Goal: Answer question/provide support: Share knowledge or assist other users

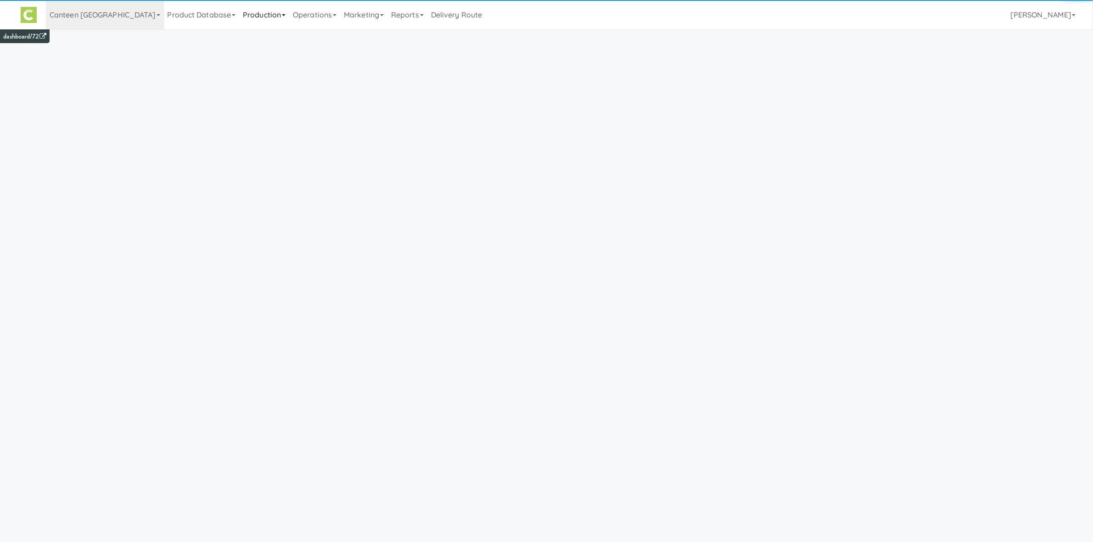
click at [239, 18] on link "Production" at bounding box center [264, 14] width 50 height 29
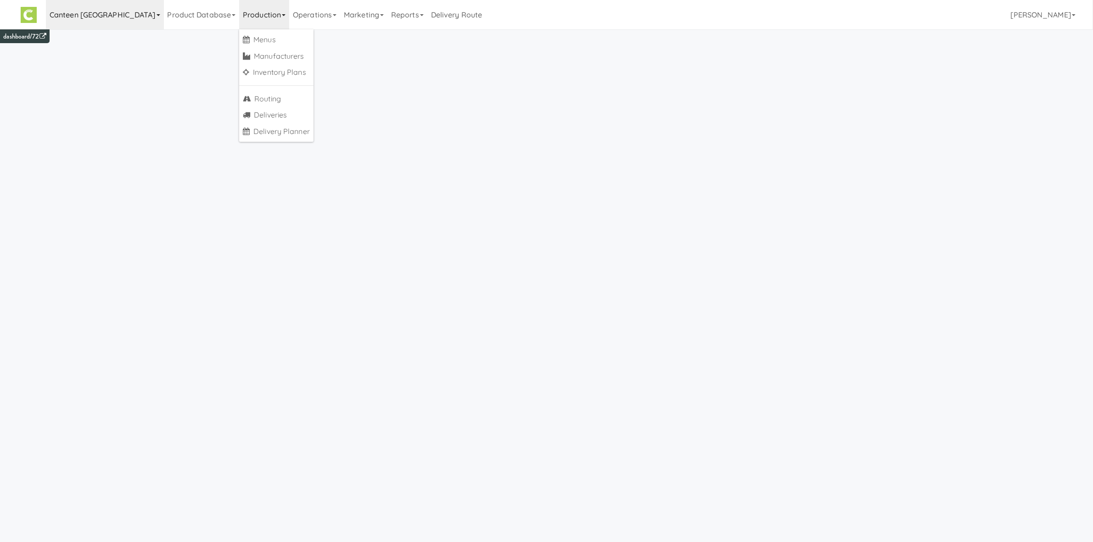
drag, startPoint x: 114, startPoint y: 7, endPoint x: 101, endPoint y: 19, distance: 17.9
click at [112, 7] on link "Canteen [GEOGRAPHIC_DATA]" at bounding box center [105, 14] width 118 height 29
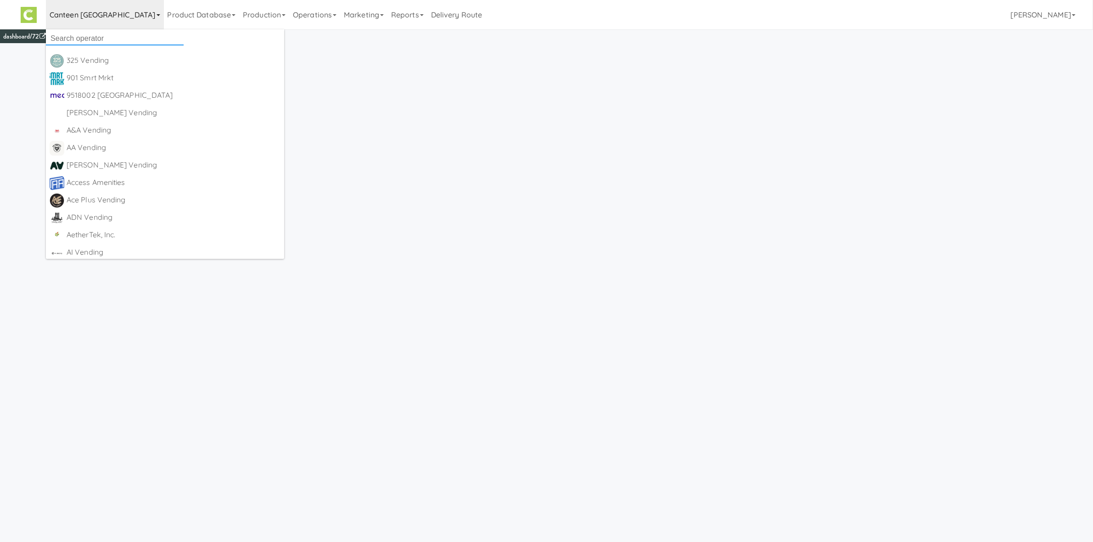
click at [96, 37] on input "text" at bounding box center [115, 39] width 138 height 14
type input "kitch"
click at [112, 56] on div "KitchenMate" at bounding box center [123, 61] width 113 height 14
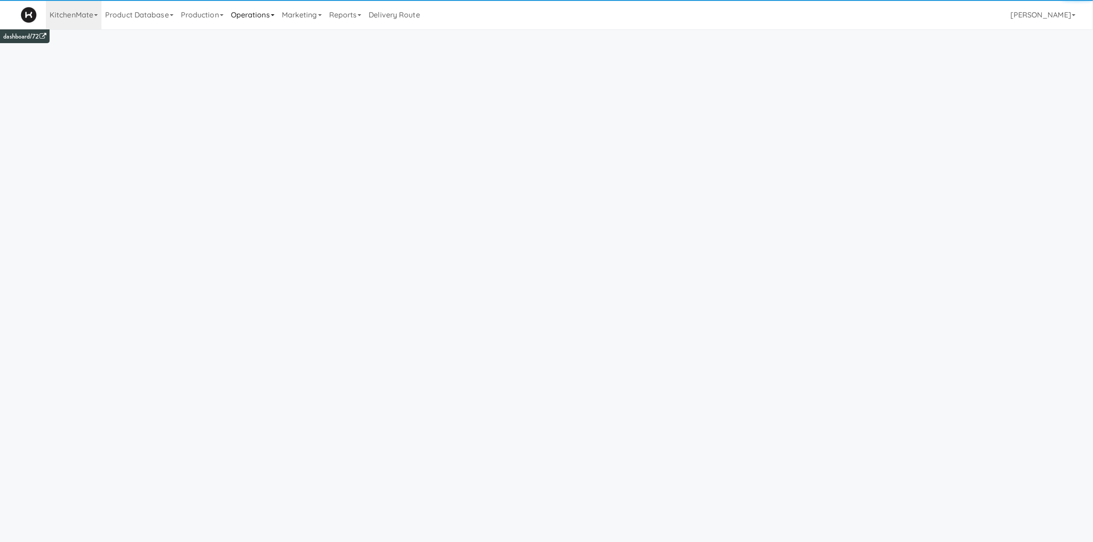
click at [251, 17] on link "Operations" at bounding box center [252, 14] width 51 height 29
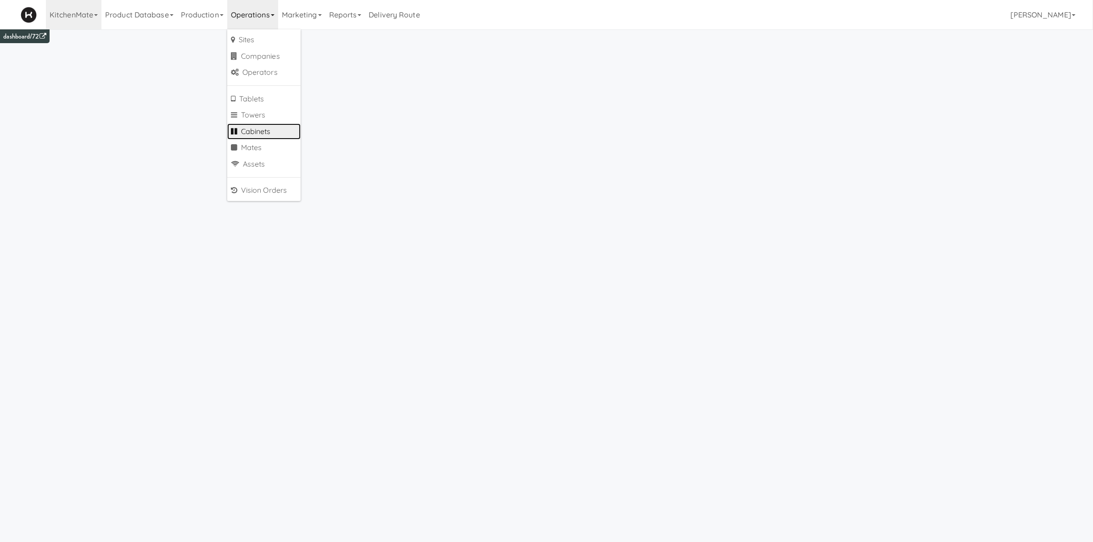
click at [283, 134] on link "Cabinets" at bounding box center [263, 132] width 73 height 17
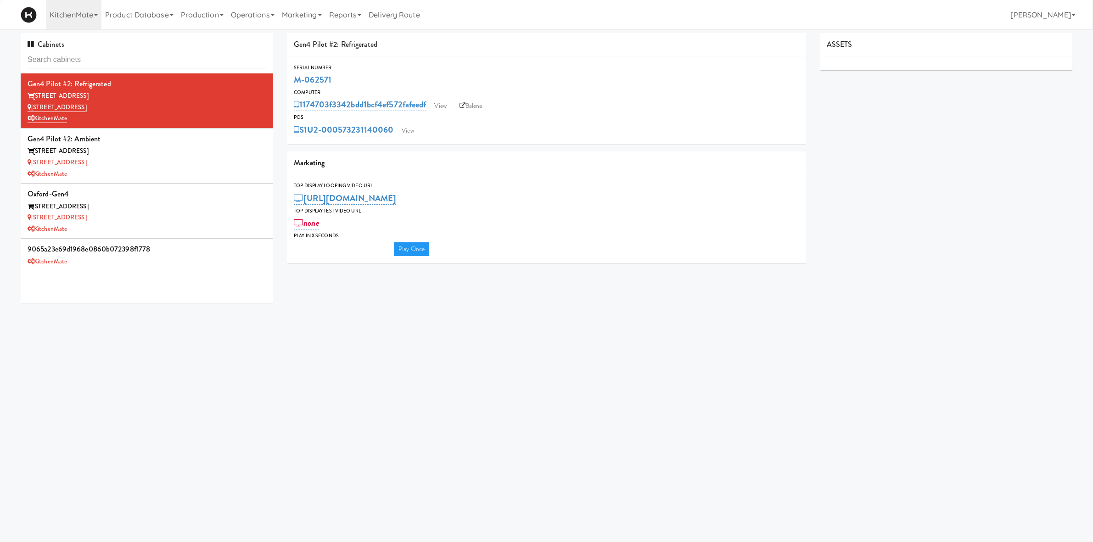
type input "3"
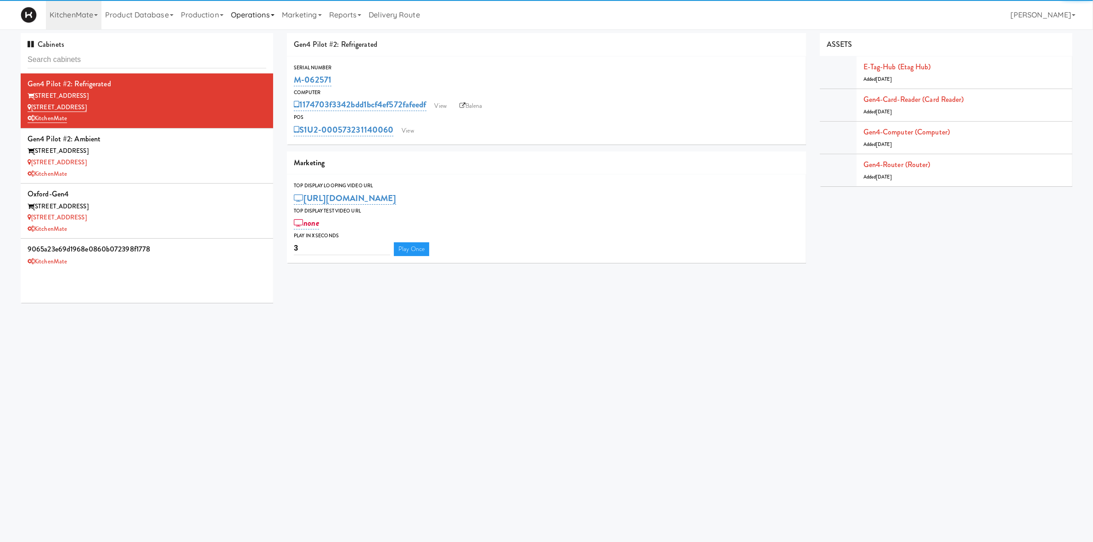
click at [261, 17] on link "Operations" at bounding box center [252, 14] width 51 height 29
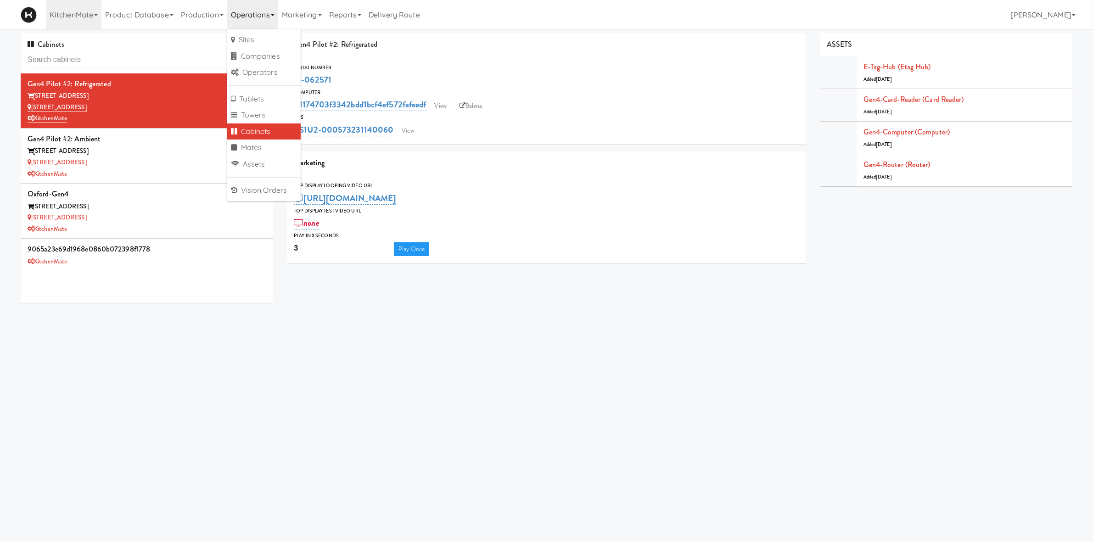
drag, startPoint x: 314, startPoint y: 21, endPoint x: 311, endPoint y: 38, distance: 17.2
click at [313, 21] on link "Marketing" at bounding box center [301, 14] width 47 height 29
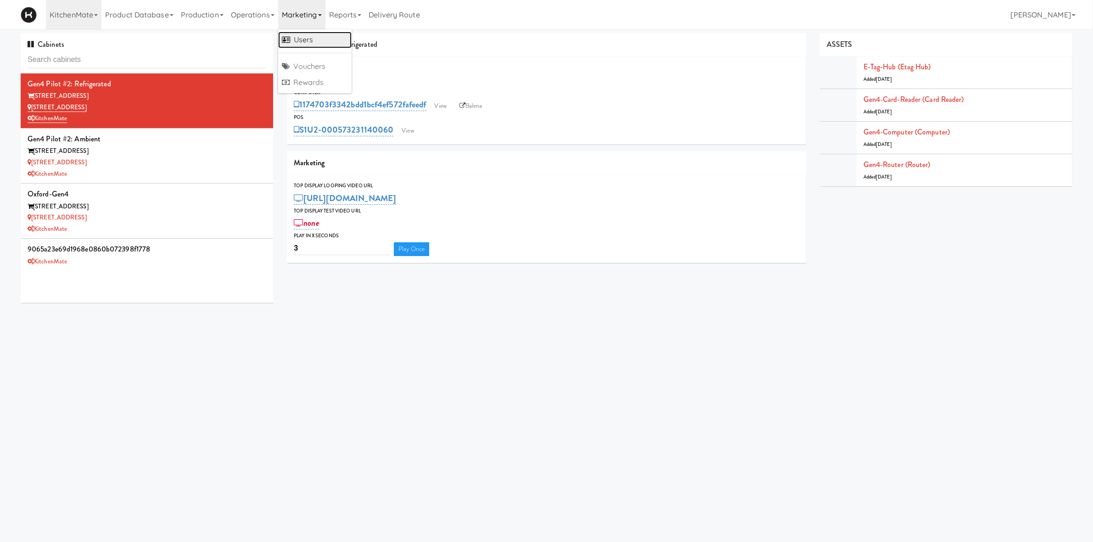
click at [311, 38] on link "Users" at bounding box center [314, 40] width 73 height 17
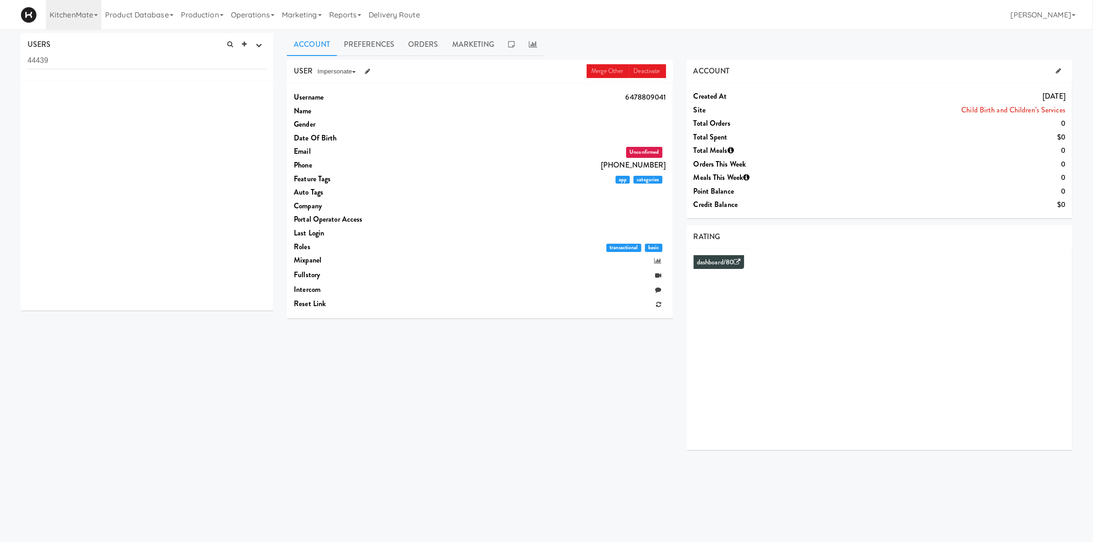
click at [142, 51] on div "USERS active Ordered this week Didn't order this week 1 this week 2 this week 3…" at bounding box center [147, 57] width 253 height 48
click at [140, 63] on input "44439" at bounding box center [147, 60] width 239 height 17
click at [140, 62] on input "44439" at bounding box center [147, 60] width 239 height 17
paste input "[EMAIL_ADDRESS][DOMAIN_NAME]"
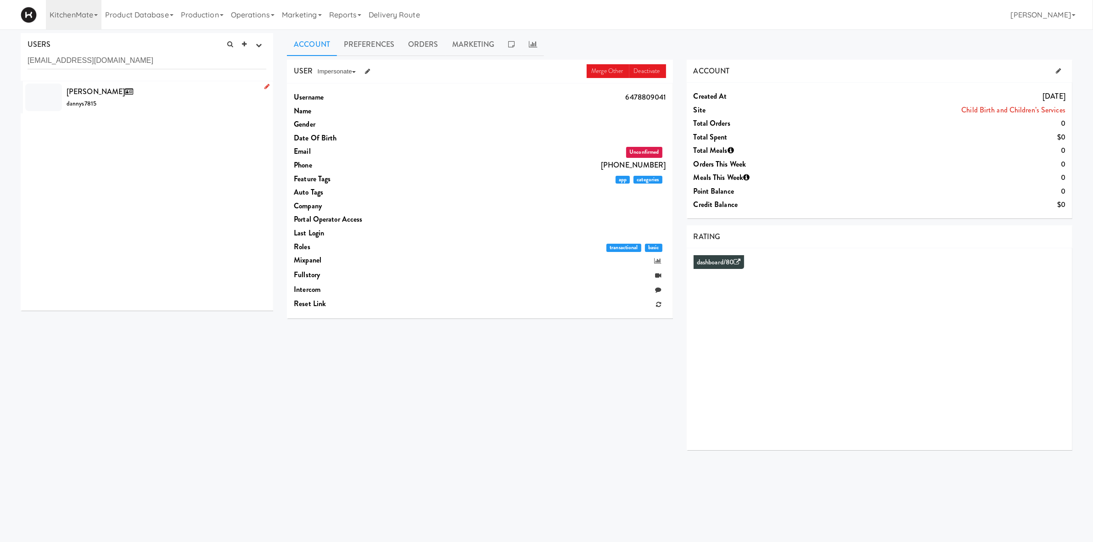
click at [152, 100] on div "[PERSON_NAME] S dannys7815" at bounding box center [167, 97] width 200 height 25
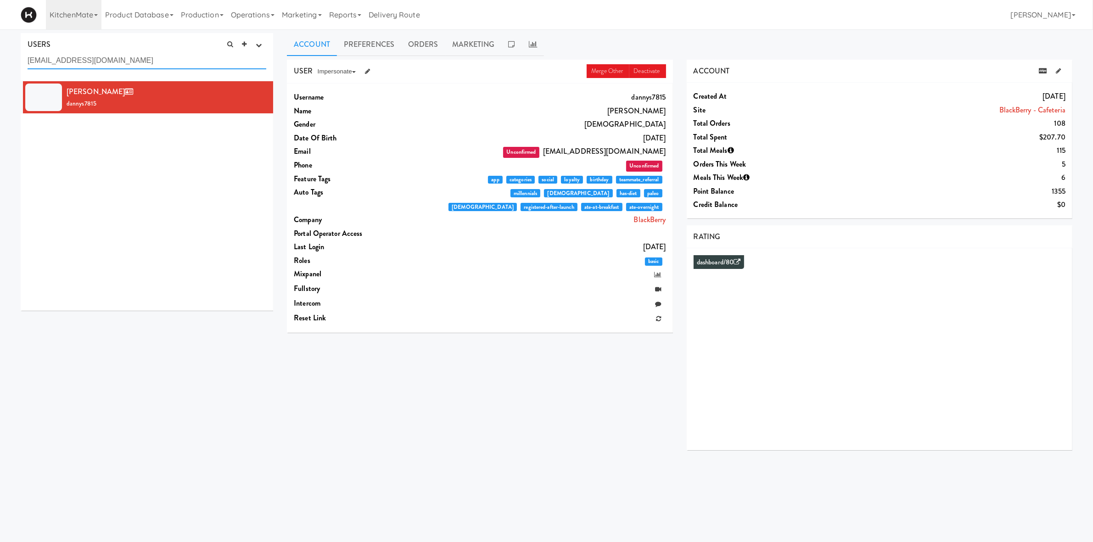
click at [153, 63] on input "[EMAIL_ADDRESS][DOMAIN_NAME]" at bounding box center [147, 60] width 239 height 17
paste input "belkahui4044"
type input "belkahui4044"
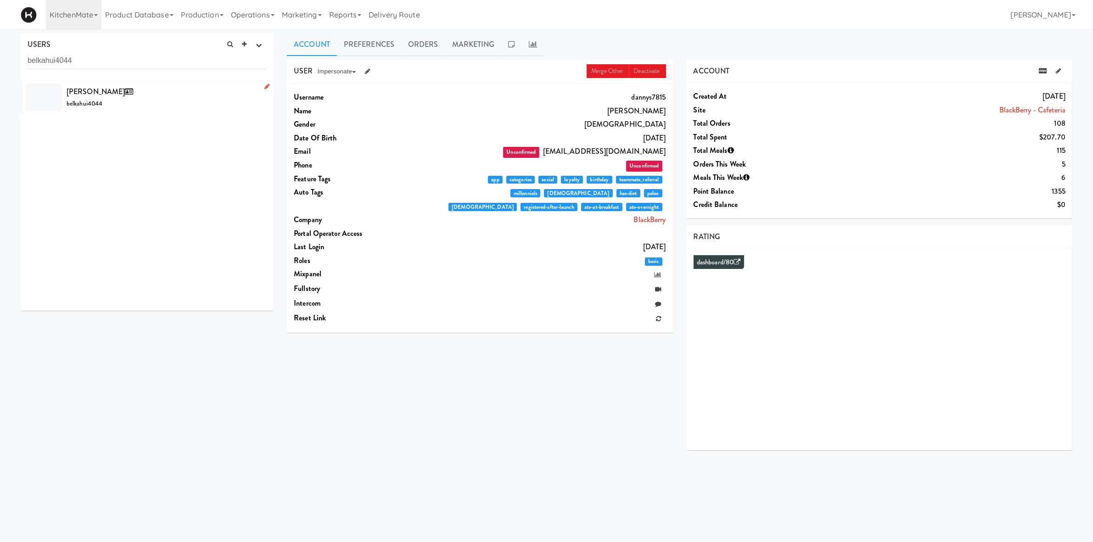
click at [156, 96] on div "[PERSON_NAME] belkahui4044" at bounding box center [167, 97] width 200 height 25
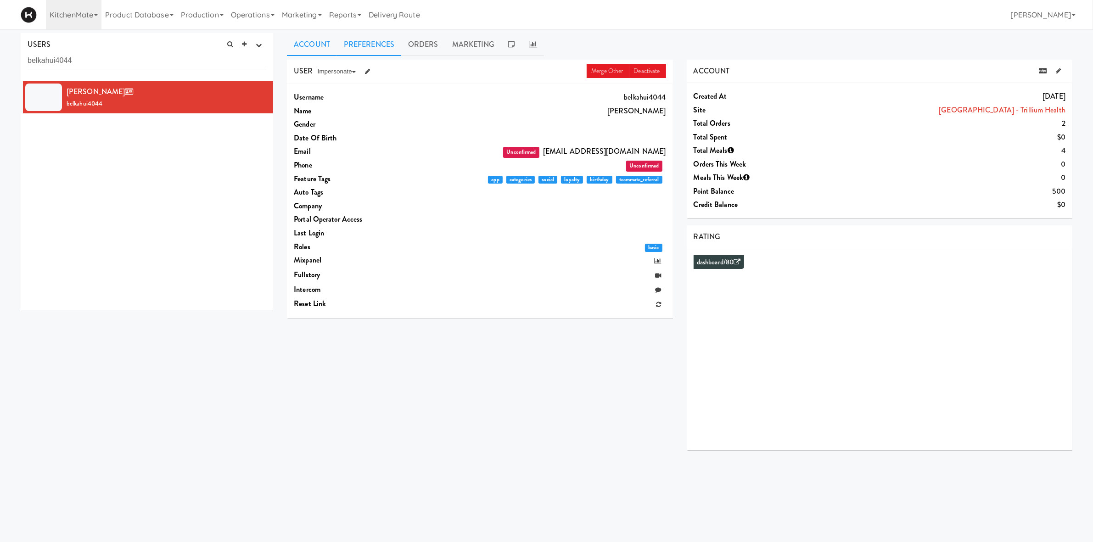
click at [369, 47] on link "Preferences" at bounding box center [369, 44] width 64 height 23
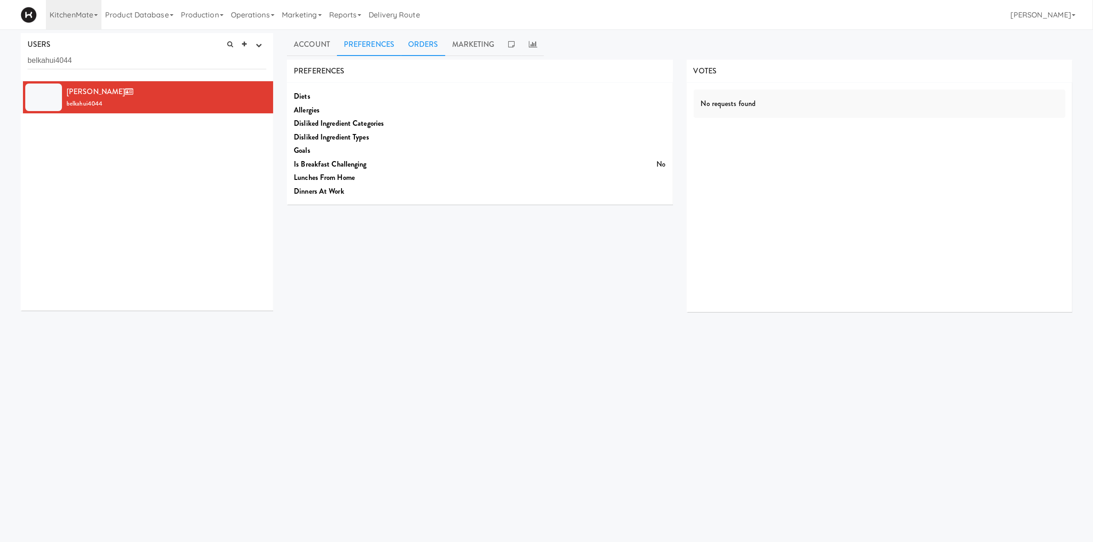
click at [434, 51] on link "Orders" at bounding box center [423, 44] width 44 height 23
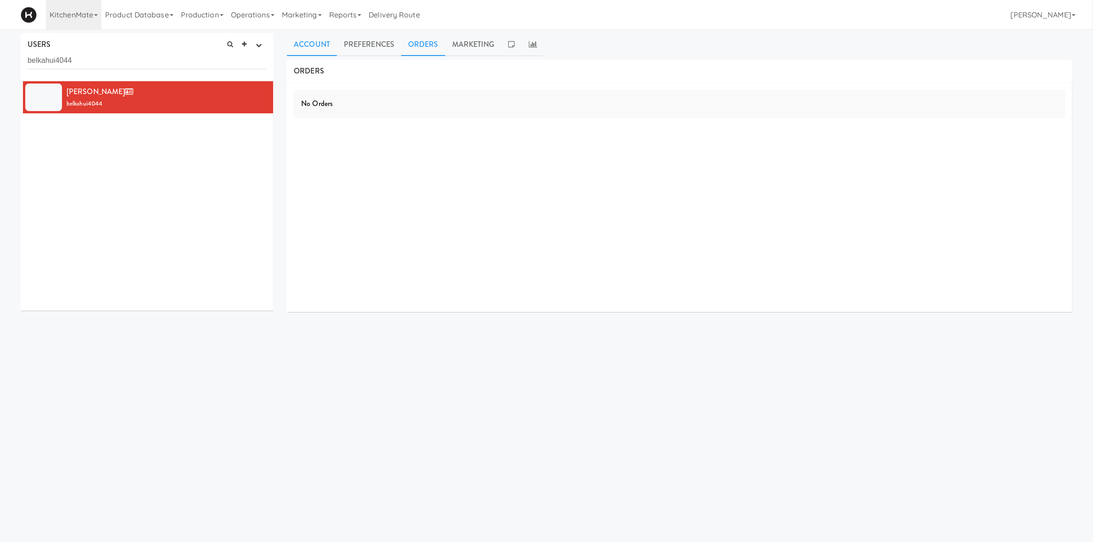
click at [330, 39] on link "Account" at bounding box center [312, 44] width 50 height 23
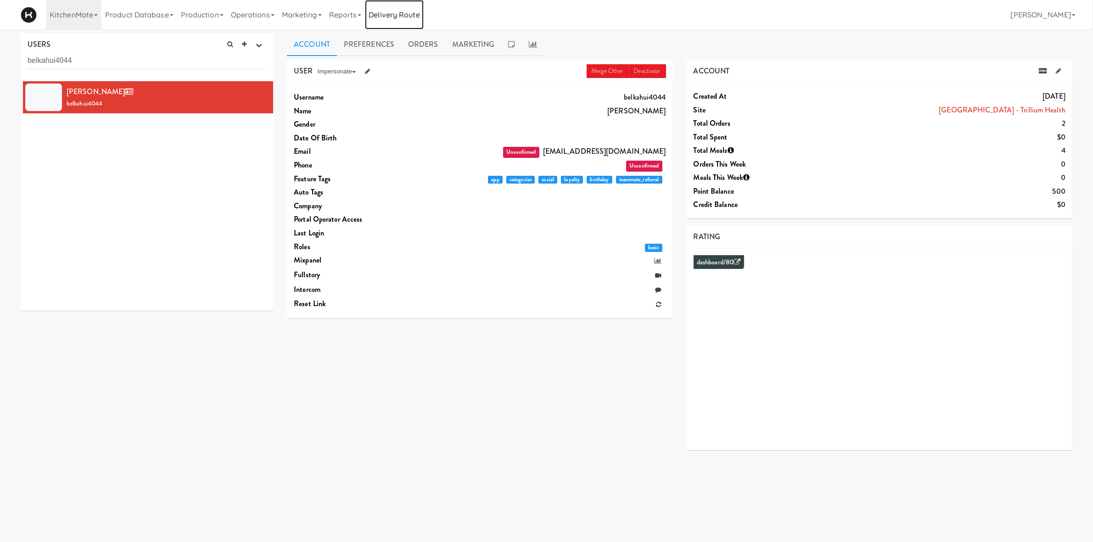
click at [406, 29] on link "Delivery Route" at bounding box center [394, 14] width 58 height 29
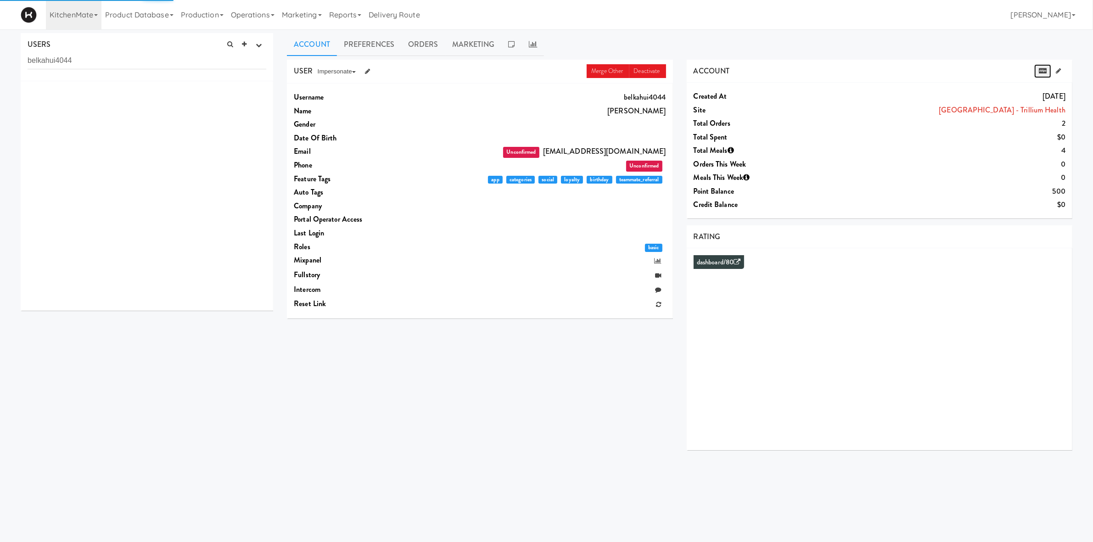
click at [1041, 70] on icon at bounding box center [1043, 71] width 8 height 6
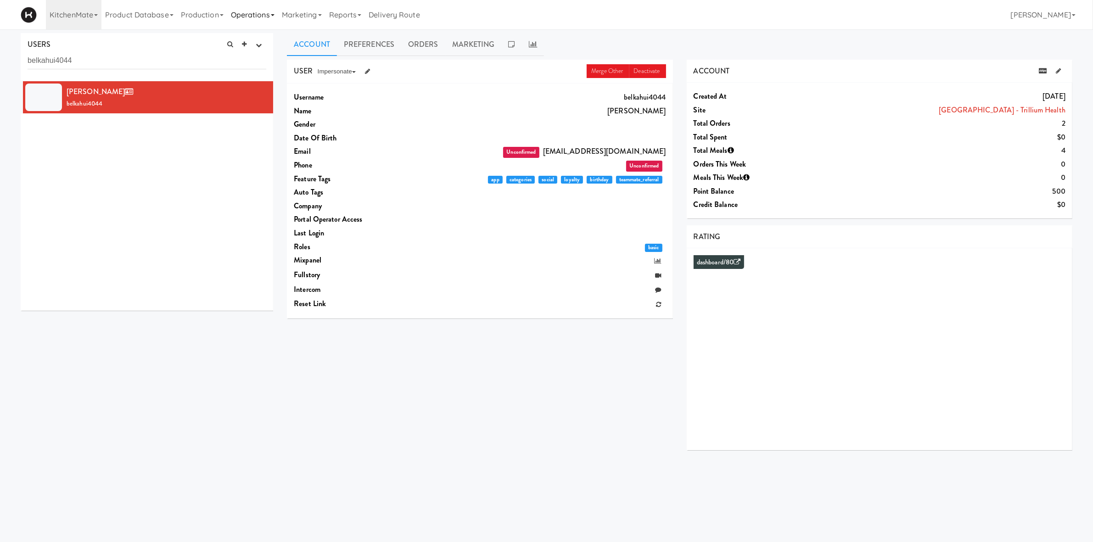
click at [257, 18] on link "Operations" at bounding box center [252, 14] width 51 height 29
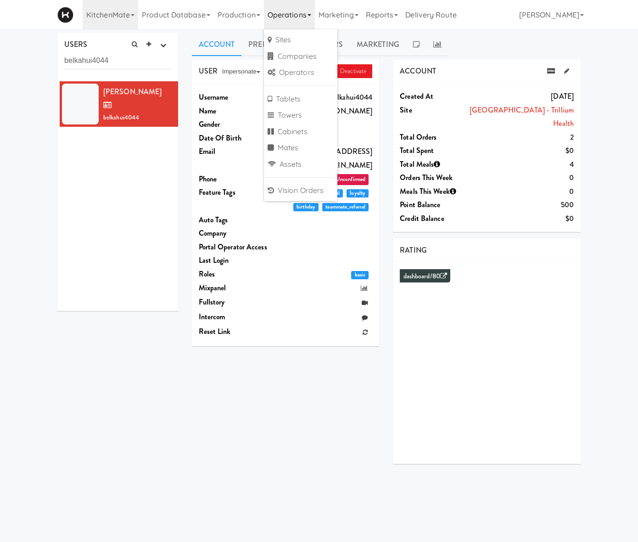
click at [76, 51] on div "USERS active Ordered this week Didn't order this week 1 this week 2 this week 3…" at bounding box center [117, 57] width 121 height 48
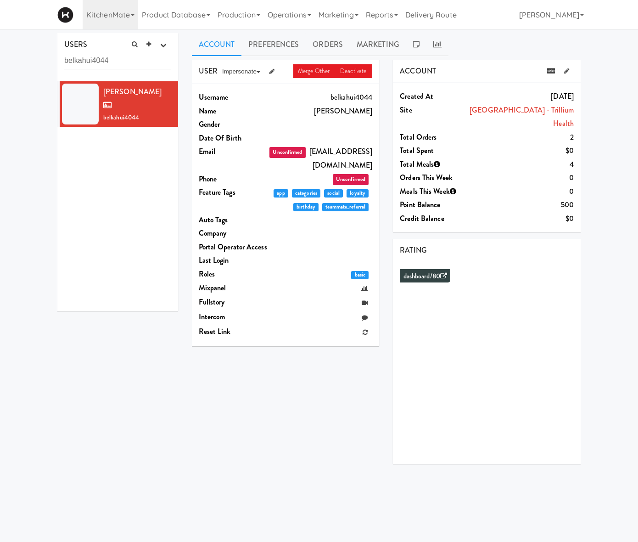
click at [76, 51] on div "USERS active Ordered this week Didn't order this week 1 this week 2 this week 3…" at bounding box center [117, 57] width 121 height 48
click at [70, 62] on input "belkahui4044" at bounding box center [117, 60] width 107 height 17
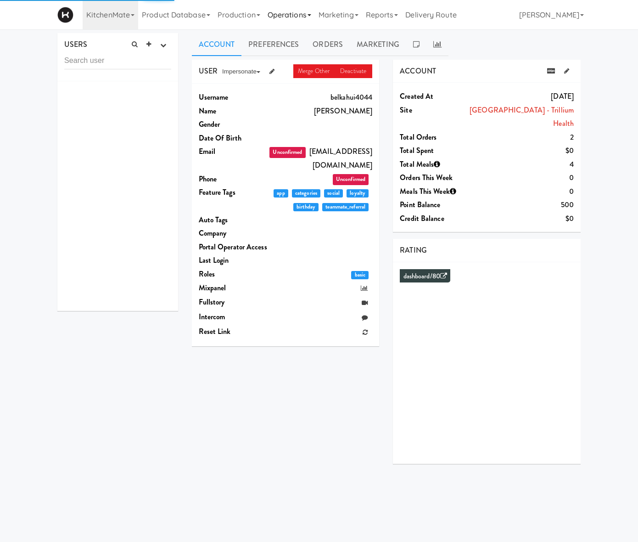
click at [272, 15] on link "Operations" at bounding box center [289, 14] width 51 height 29
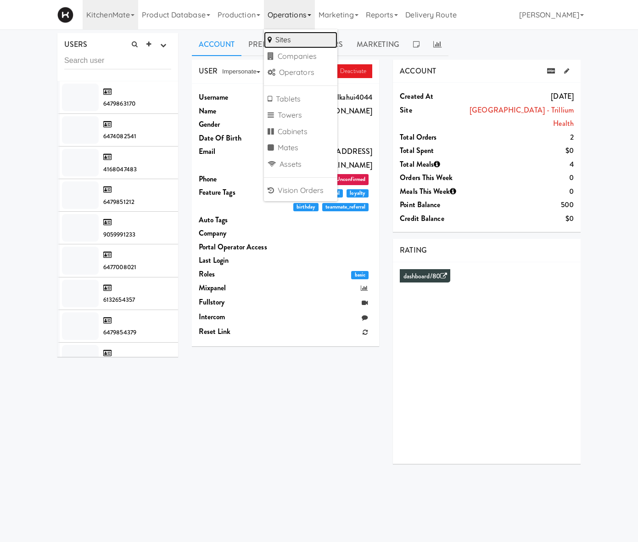
click at [266, 34] on link "Sites" at bounding box center [300, 40] width 73 height 17
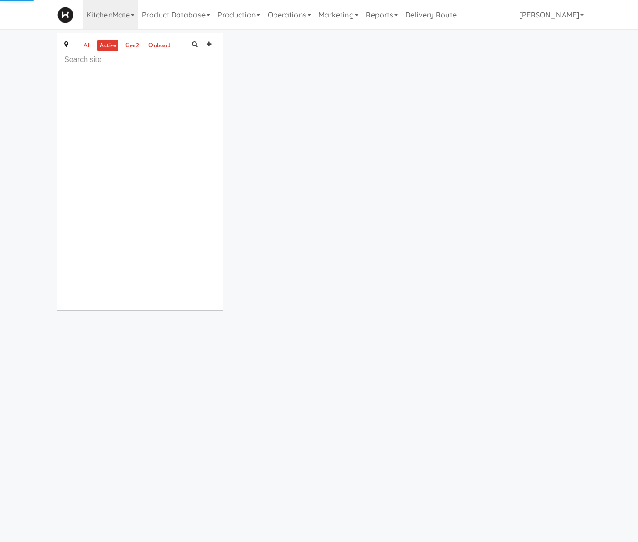
click at [70, 57] on input "text" at bounding box center [140, 59] width 152 height 17
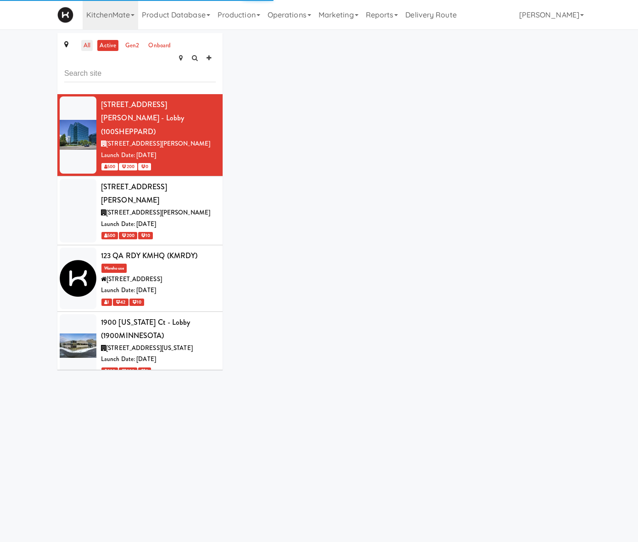
click at [81, 42] on link "all" at bounding box center [86, 45] width 11 height 11
click at [64, 65] on input "text" at bounding box center [140, 73] width 152 height 17
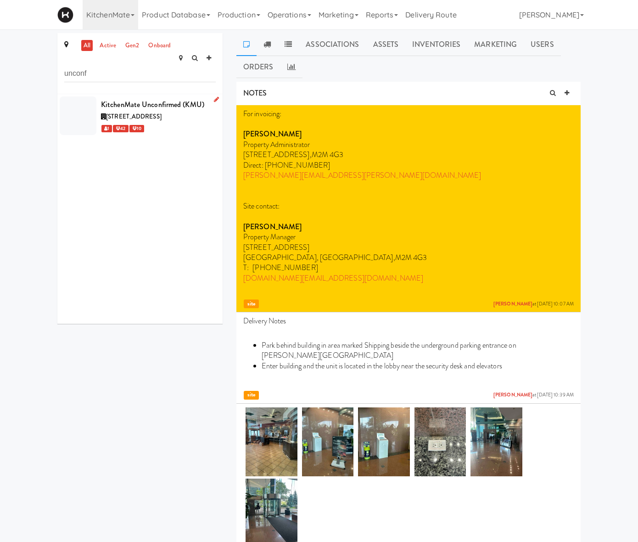
click at [113, 111] on div "[STREET_ADDRESS]" at bounding box center [158, 116] width 115 height 11
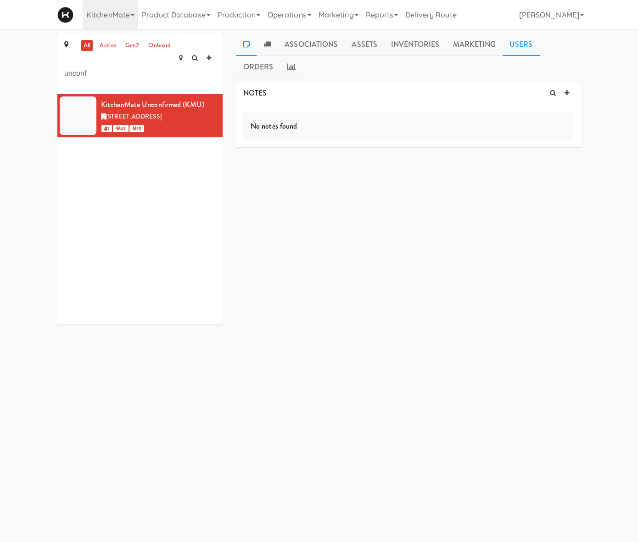
click at [505, 48] on link "Users" at bounding box center [521, 44] width 37 height 23
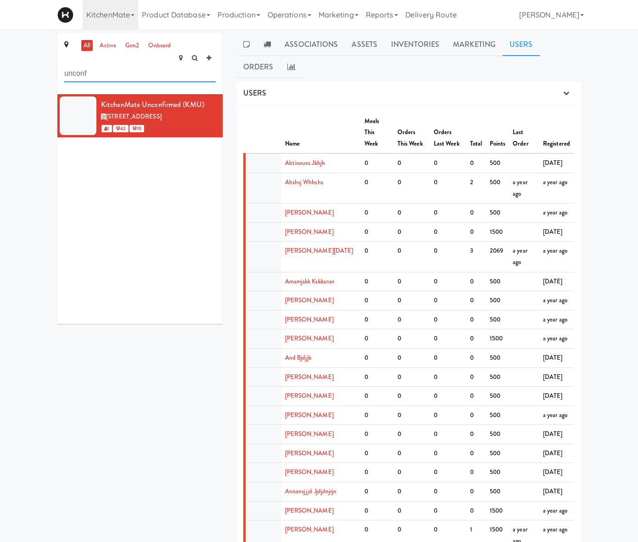
click at [108, 67] on input "unconf" at bounding box center [140, 73] width 152 height 17
paste input "[EMAIL_ADDRESS][DOMAIN_NAME]"
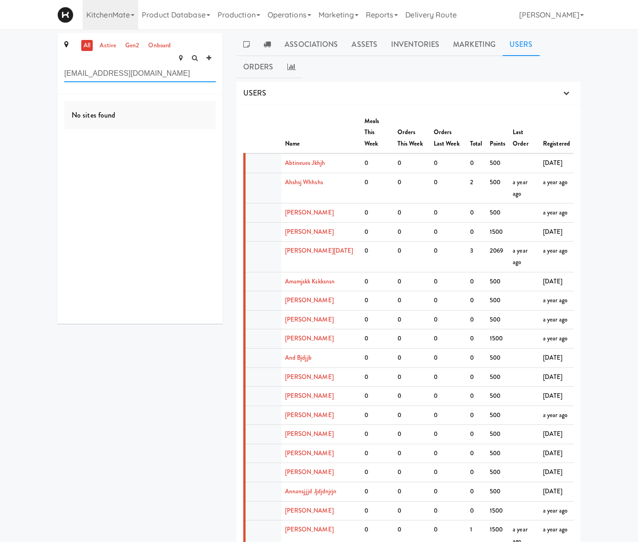
type input "[EMAIL_ADDRESS][DOMAIN_NAME]"
click at [268, 19] on link "Operations" at bounding box center [289, 14] width 51 height 29
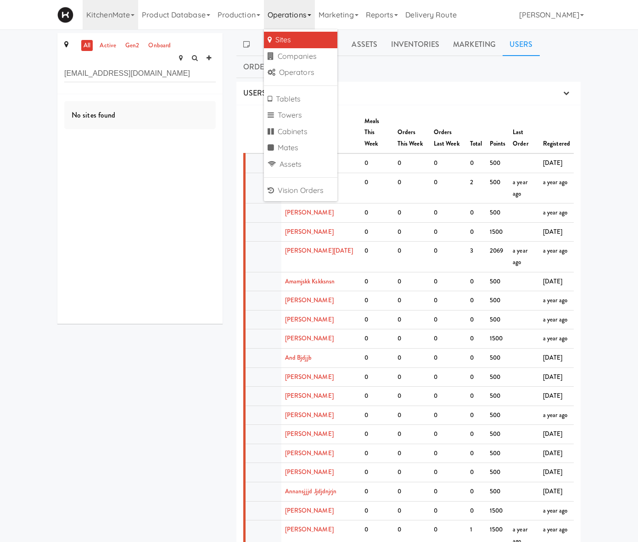
click at [268, 40] on link "Sites" at bounding box center [300, 40] width 73 height 17
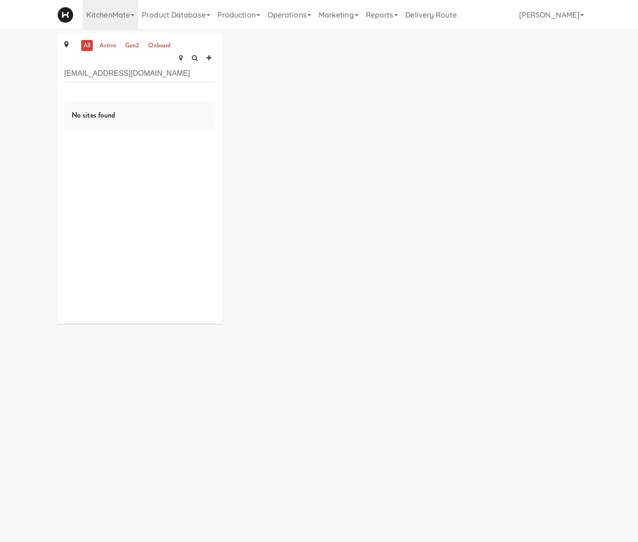
click at [268, 38] on div "all active gen2 onboard [EMAIL_ADDRESS][DOMAIN_NAME] No sites found" at bounding box center [319, 182] width 537 height 298
drag, startPoint x: 290, startPoint y: 15, endPoint x: 244, endPoint y: 19, distance: 45.6
click at [273, 17] on ul "Product Database Ingredients Ingredient Types Suppliers Recipes Recipe Types Pr…" at bounding box center [299, 14] width 322 height 29
click at [264, 19] on link "Operations" at bounding box center [289, 14] width 51 height 29
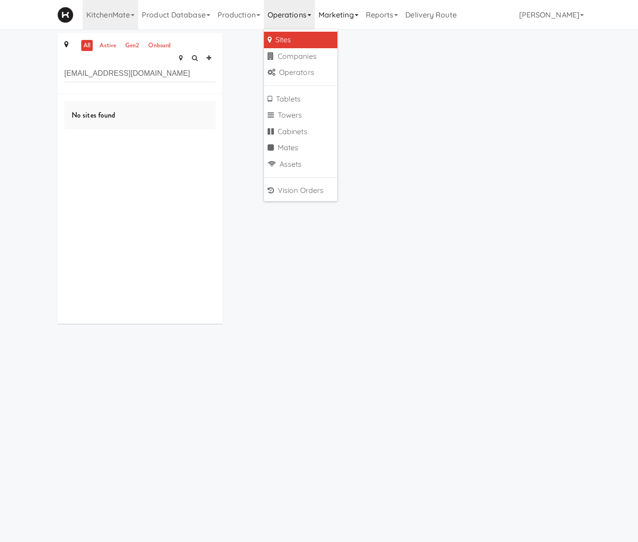
click at [315, 14] on link "Marketing" at bounding box center [338, 14] width 47 height 29
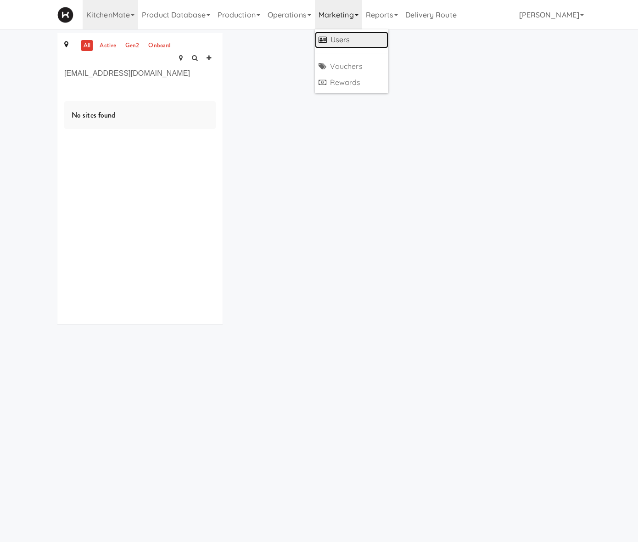
click at [324, 40] on link "Users" at bounding box center [351, 40] width 73 height 17
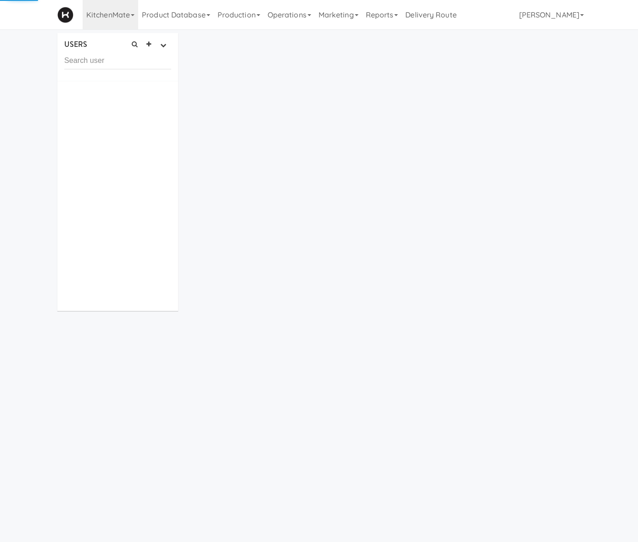
click at [129, 68] on input "text" at bounding box center [117, 60] width 107 height 17
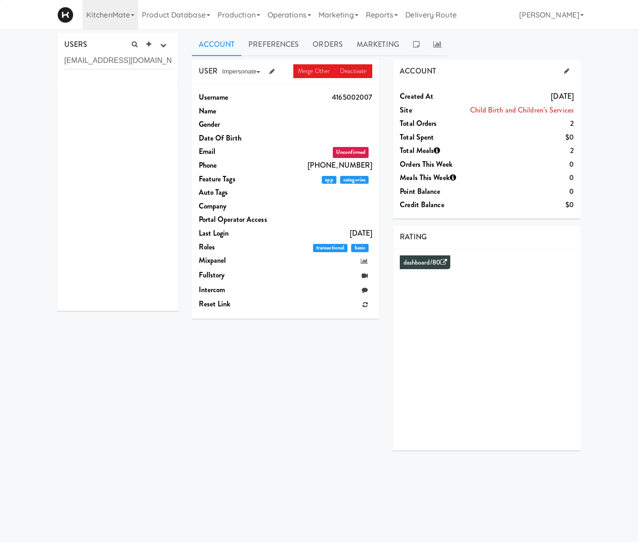
type input "[EMAIL_ADDRESS][DOMAIN_NAME]"
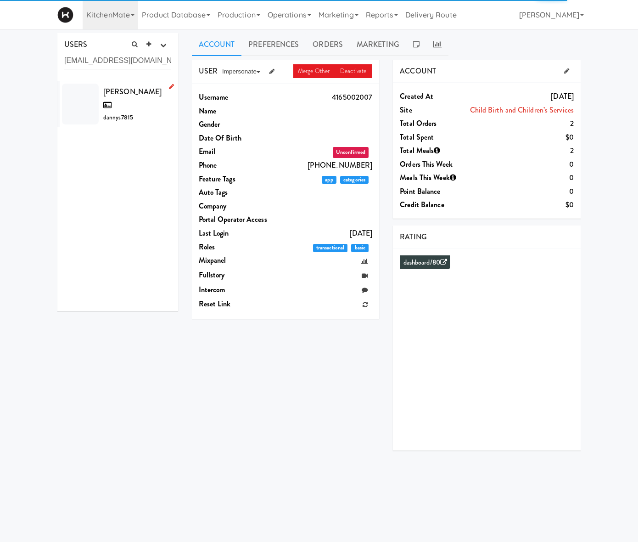
click at [121, 93] on div "[PERSON_NAME] S dannys7815" at bounding box center [137, 104] width 68 height 39
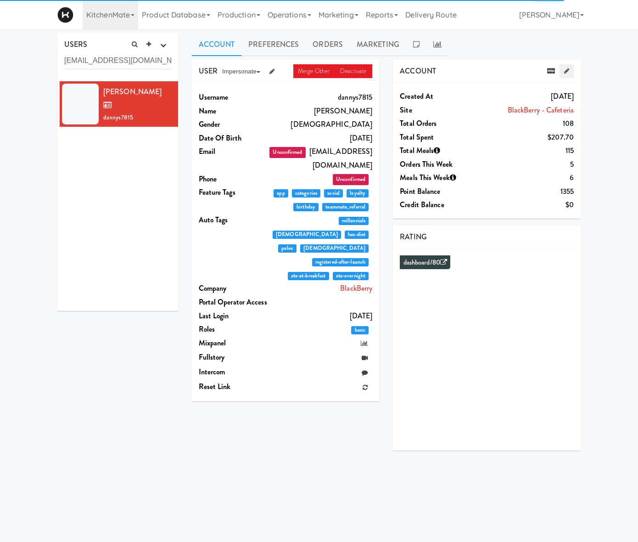
click at [569, 73] on icon at bounding box center [566, 71] width 5 height 6
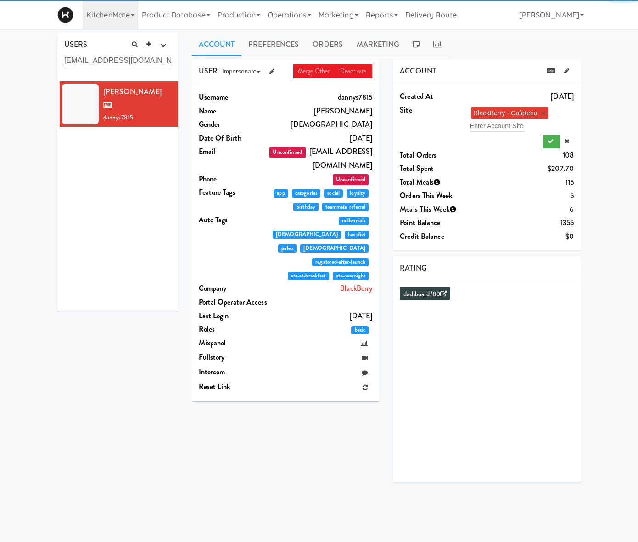
click at [554, 120] on div "BlackBerry - Cafeteria × Enter Account Site" at bounding box center [522, 119] width 104 height 27
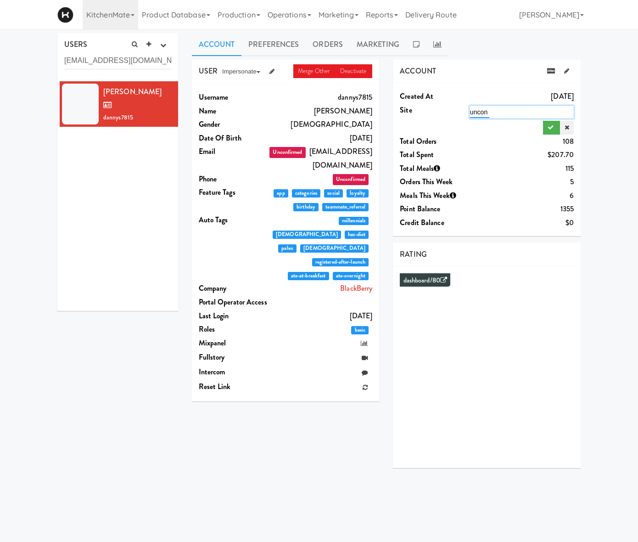
type input "uncon"
click at [574, 123] on link at bounding box center [567, 128] width 14 height 14
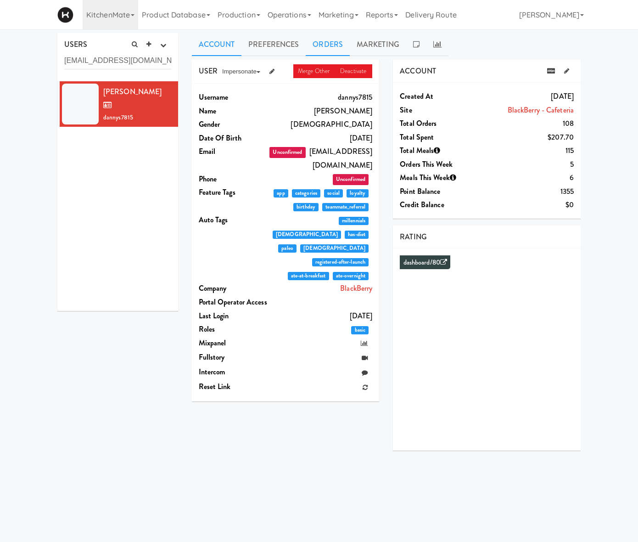
click at [309, 39] on link "Orders" at bounding box center [328, 44] width 44 height 23
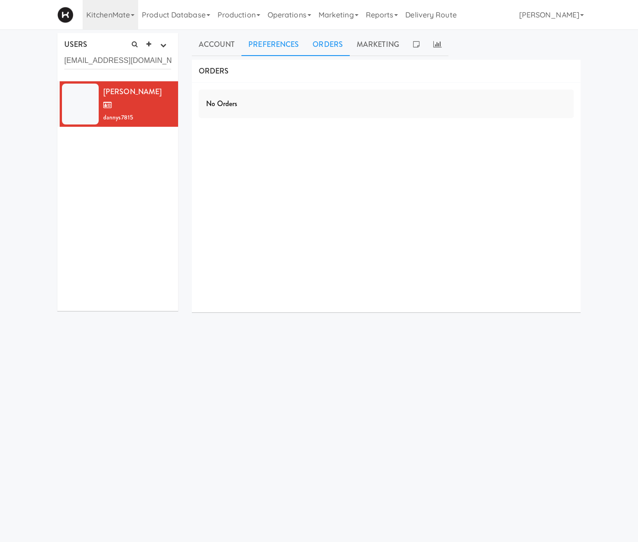
click at [253, 52] on link "Preferences" at bounding box center [274, 44] width 64 height 23
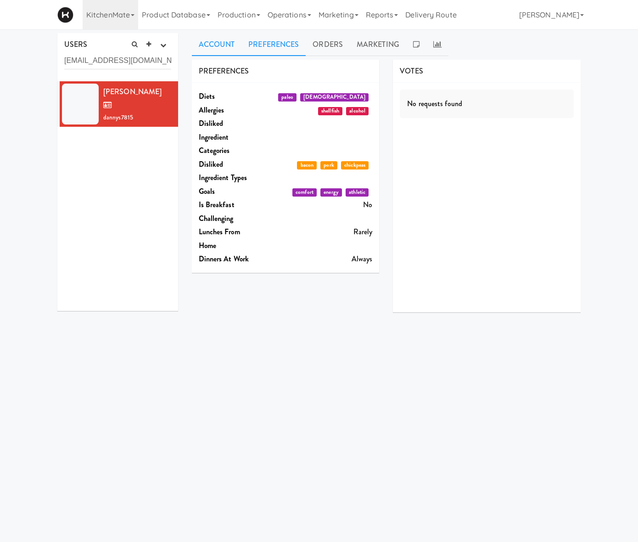
click at [197, 40] on link "Account" at bounding box center [217, 44] width 50 height 23
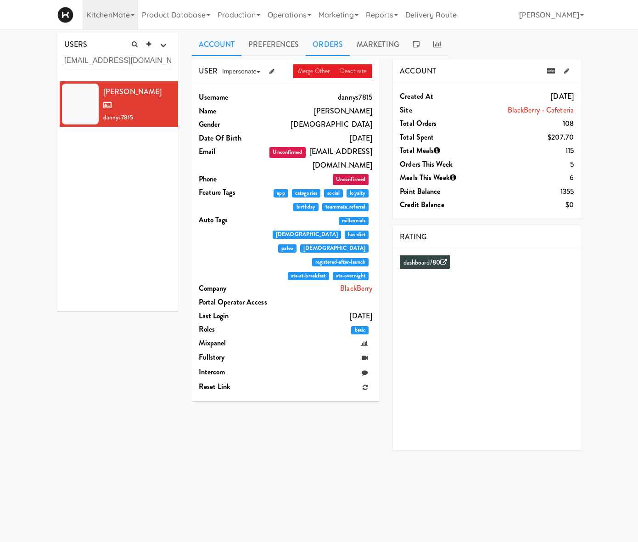
click at [309, 41] on link "Orders" at bounding box center [328, 44] width 44 height 23
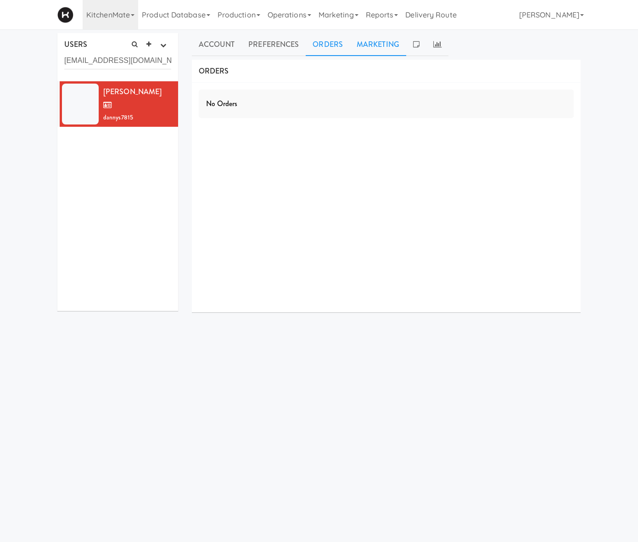
click at [350, 44] on link "Marketing" at bounding box center [378, 44] width 56 height 23
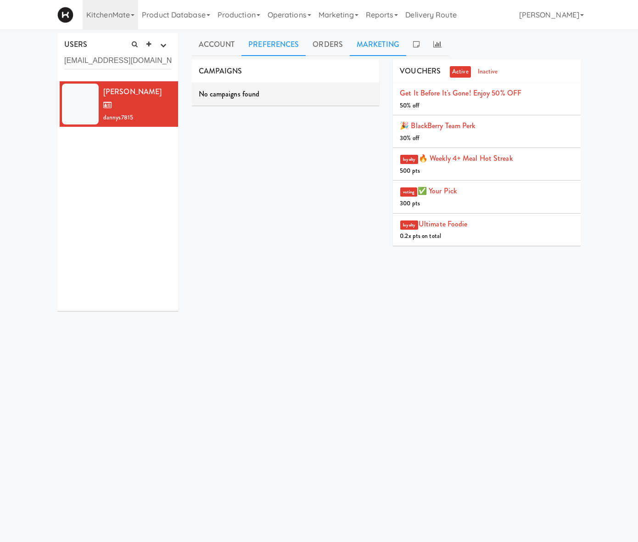
click at [277, 50] on link "Preferences" at bounding box center [274, 44] width 64 height 23
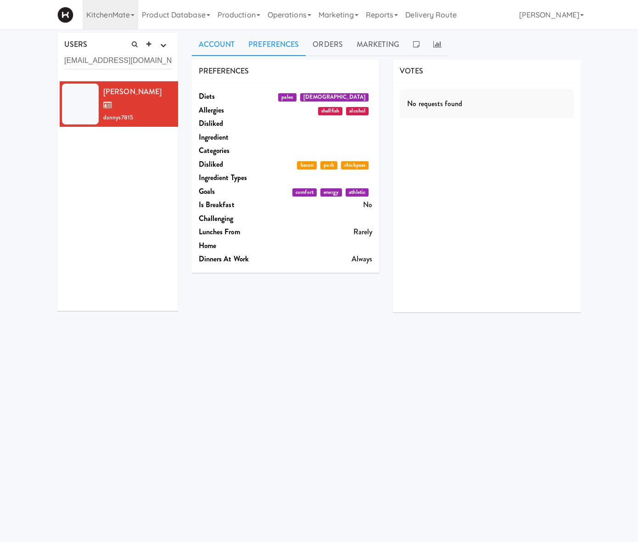
click at [192, 45] on link "Account" at bounding box center [217, 44] width 50 height 23
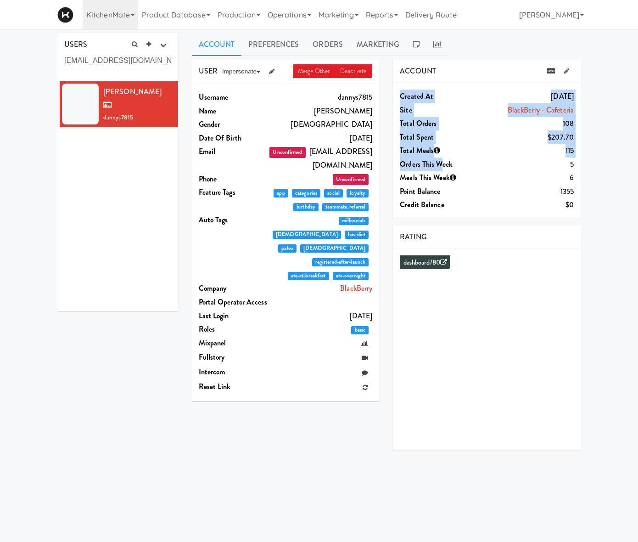
drag, startPoint x: 452, startPoint y: 159, endPoint x: 613, endPoint y: 163, distance: 160.8
click at [581, 163] on div "Created at [DATE] Site BlackBerry - Cafeteria Total Orders 108 Total Spent $207…" at bounding box center [487, 151] width 188 height 136
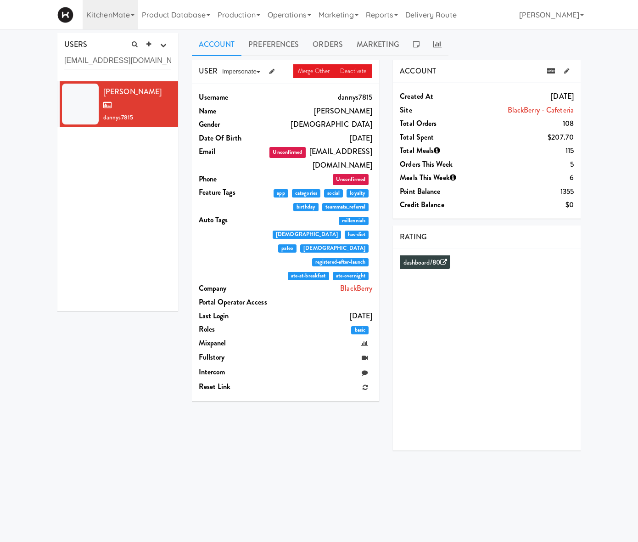
click at [581, 163] on div "Created at [DATE] Site BlackBerry - Cafeteria Total Orders 108 Total Spent $207…" at bounding box center [487, 151] width 188 height 136
click at [555, 72] on icon at bounding box center [551, 71] width 8 height 6
drag, startPoint x: 604, startPoint y: 70, endPoint x: 593, endPoint y: 79, distance: 13.4
click at [569, 70] on icon at bounding box center [566, 71] width 5 height 6
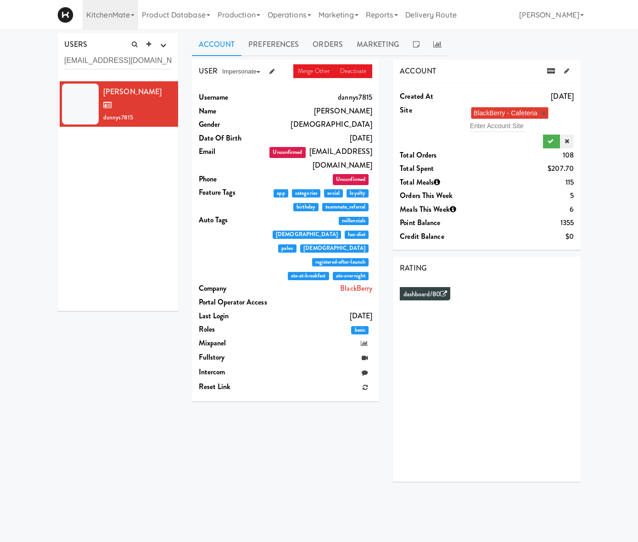
click at [569, 139] on icon at bounding box center [567, 141] width 5 height 6
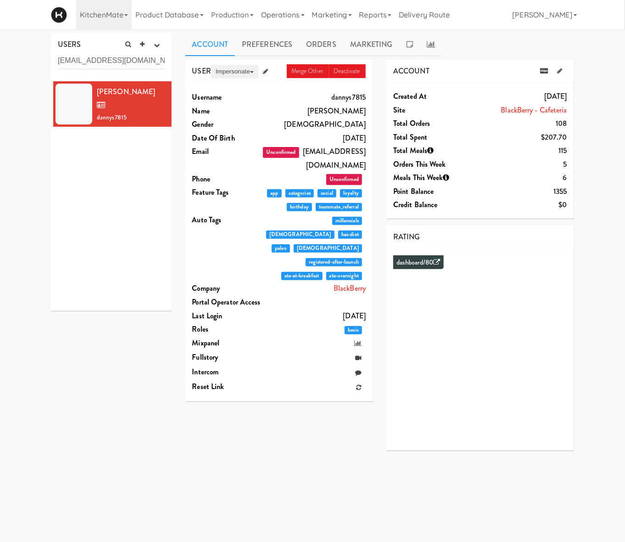
click at [249, 66] on button "Impersonate" at bounding box center [234, 72] width 47 height 14
click at [247, 86] on icon at bounding box center [245, 88] width 7 height 7
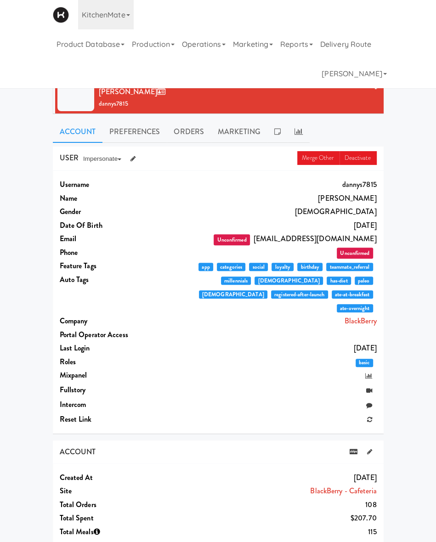
click at [33, 154] on div "USERS active Ordered this week Didn't order this week 1 this week 2 this week 3…" at bounding box center [218, 436] width 436 height 806
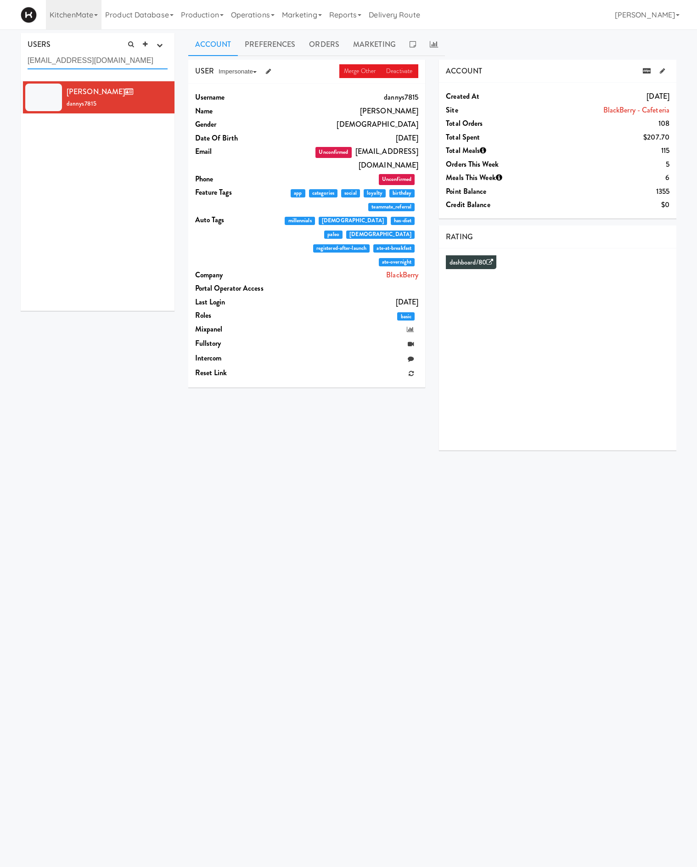
click at [95, 67] on input "[EMAIL_ADDRESS][DOMAIN_NAME]" at bounding box center [98, 60] width 140 height 17
click at [95, 66] on input "[EMAIL_ADDRESS][DOMAIN_NAME]" at bounding box center [98, 60] width 140 height 17
click at [95, 65] on input "[EMAIL_ADDRESS][DOMAIN_NAME]" at bounding box center [98, 60] width 140 height 17
paste input "[PERSON_NAME][EMAIL_ADDRESS][DOMAIN_NAME]"
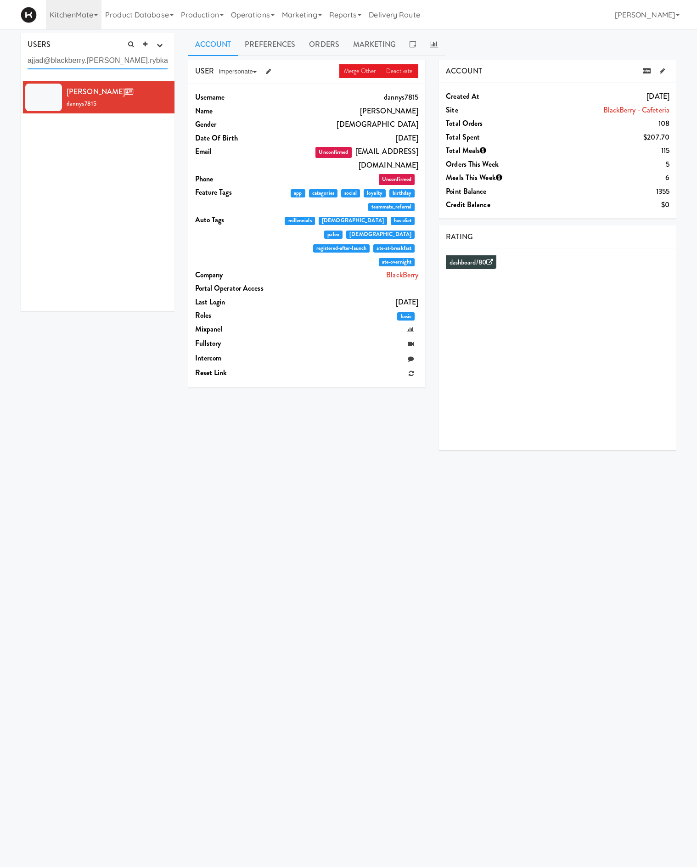
paste input "[PERSON_NAME][EMAIL_ADDRESS]."
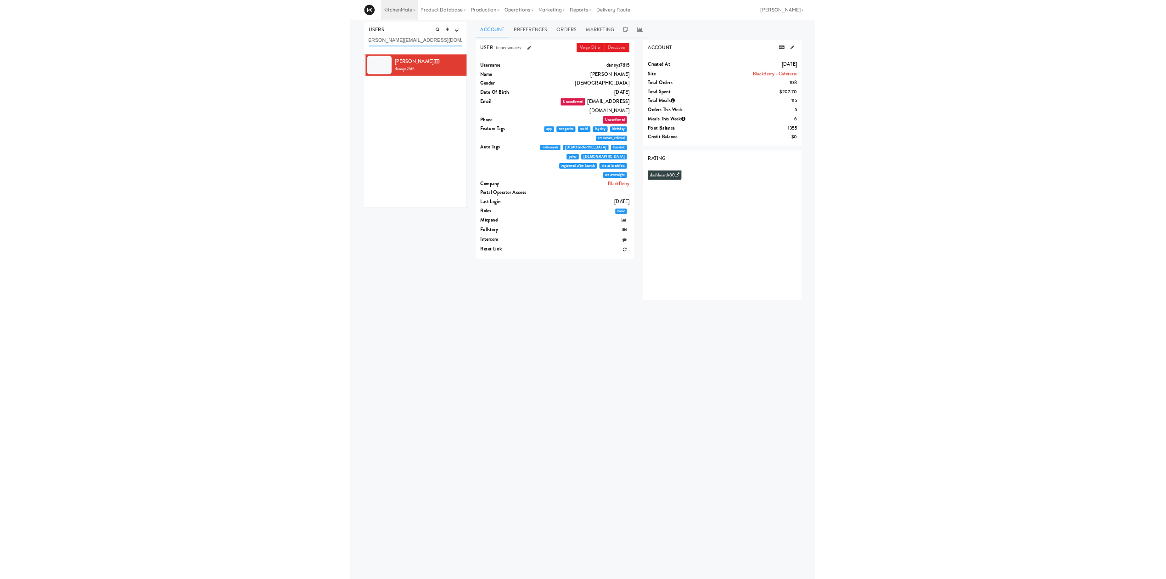
scroll to position [0, 0]
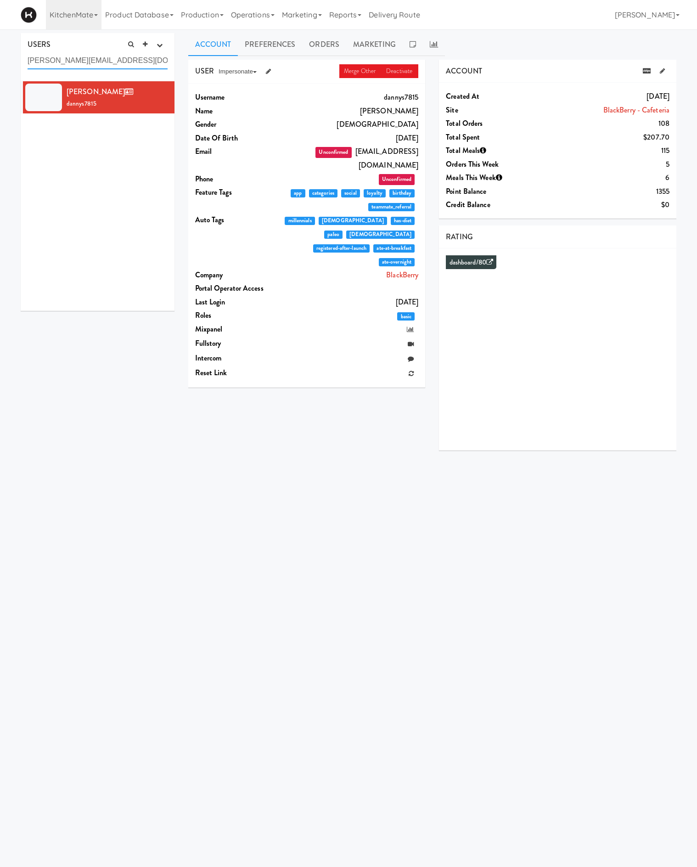
type input "[PERSON_NAME][EMAIL_ADDRESS][DOMAIN_NAME]"
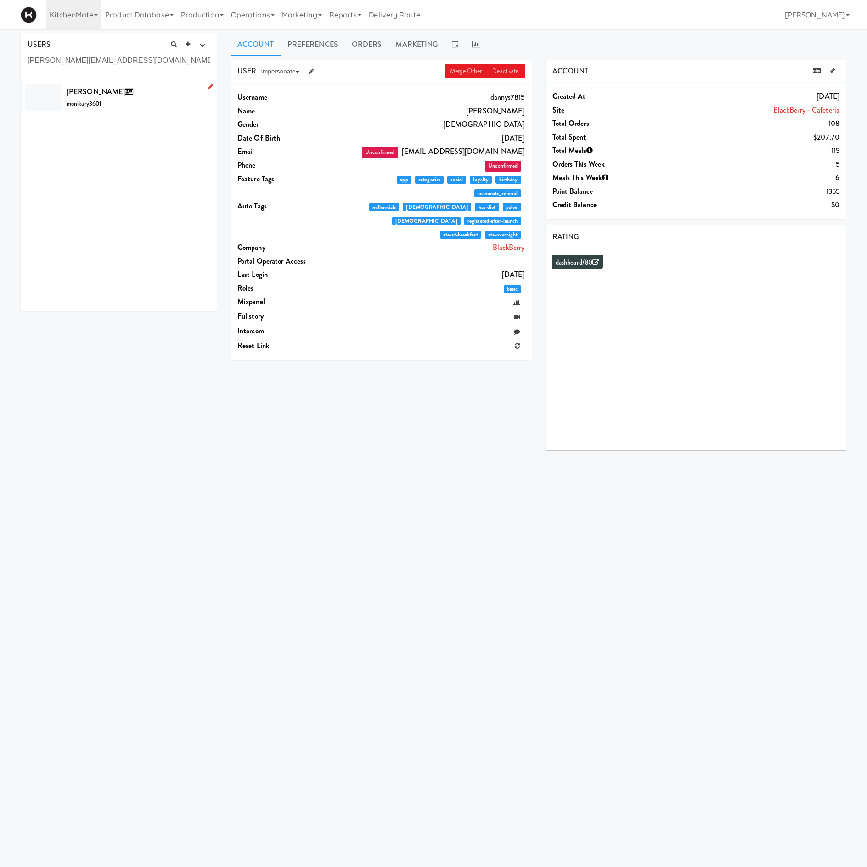
click at [155, 102] on div "[PERSON_NAME] monikary3601" at bounding box center [138, 97] width 143 height 25
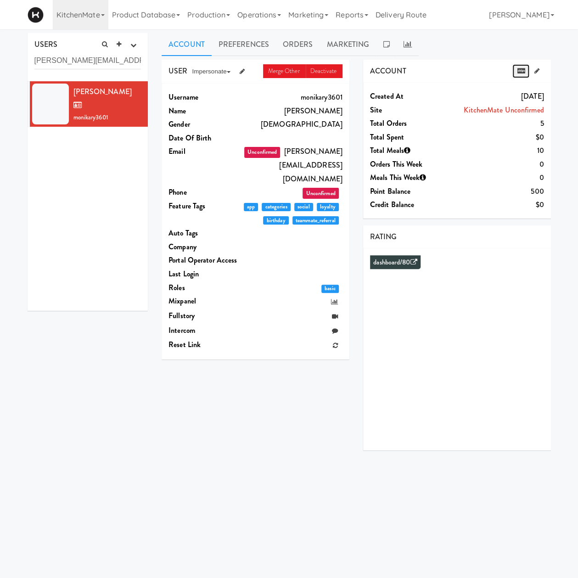
click at [519, 70] on icon at bounding box center [521, 71] width 8 height 6
drag, startPoint x: 380, startPoint y: 107, endPoint x: 558, endPoint y: 105, distance: 178.2
click at [562, 101] on div "USERS active Ordered this week Didn't order this week 1 this week 2 this week 3…" at bounding box center [289, 245] width 578 height 424
click at [558, 107] on div "Account Preferences Orders Marketing USER Merge Other Deactivate Impersonate on…" at bounding box center [356, 245] width 403 height 424
click at [556, 112] on div "USERS active Ordered this week Didn't order this week 1 this week 2 this week 3…" at bounding box center [289, 245] width 578 height 424
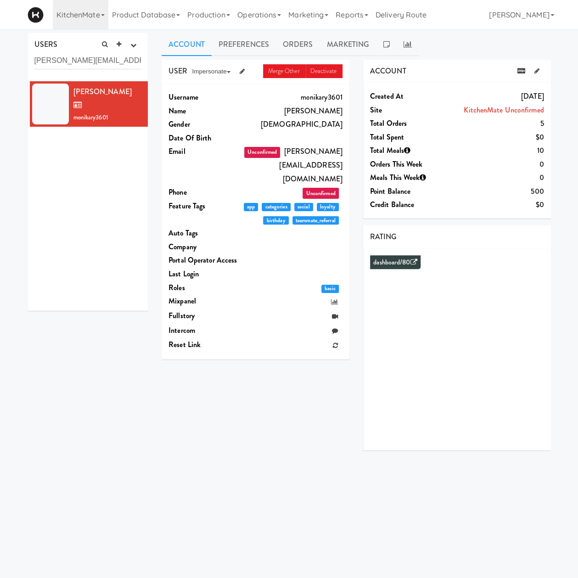
click at [369, 108] on div "Created at [DATE] Site KitchenMate Unconfirmed Total Orders 5 Total Spent $0 To…" at bounding box center [457, 151] width 188 height 136
click at [370, 108] on dt "Site" at bounding box center [405, 110] width 70 height 14
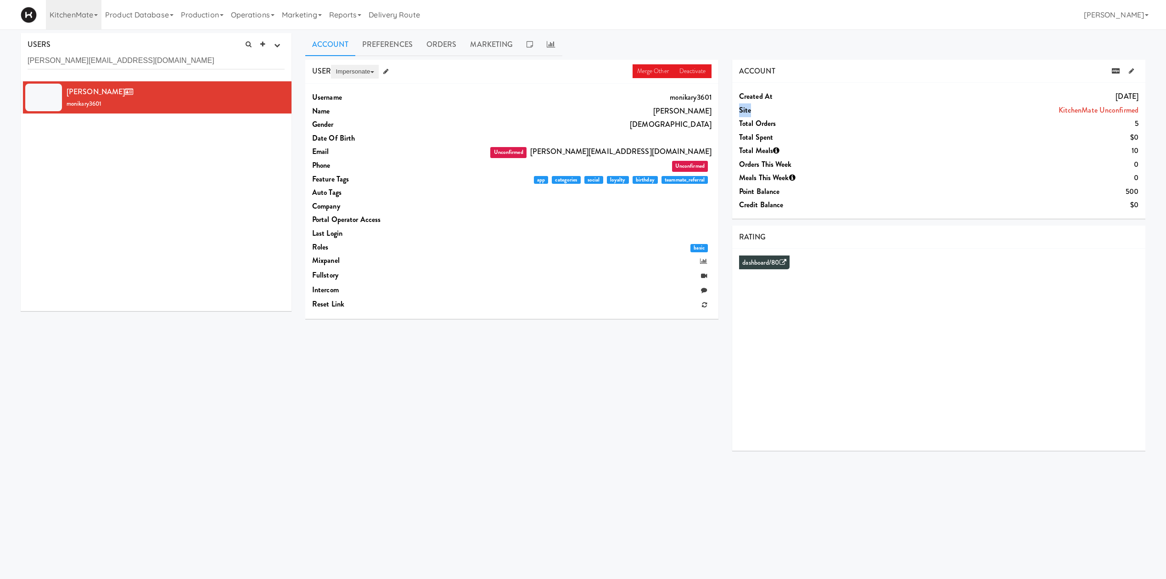
click at [364, 72] on button "Impersonate" at bounding box center [354, 72] width 47 height 14
click at [361, 90] on link "on App" at bounding box center [369, 89] width 77 height 17
click at [168, 75] on div "USERS active Ordered this week Didn't order this week 1 this week 2 this week 3…" at bounding box center [156, 57] width 271 height 48
click at [174, 64] on input "[PERSON_NAME][EMAIL_ADDRESS][DOMAIN_NAME]" at bounding box center [156, 60] width 257 height 17
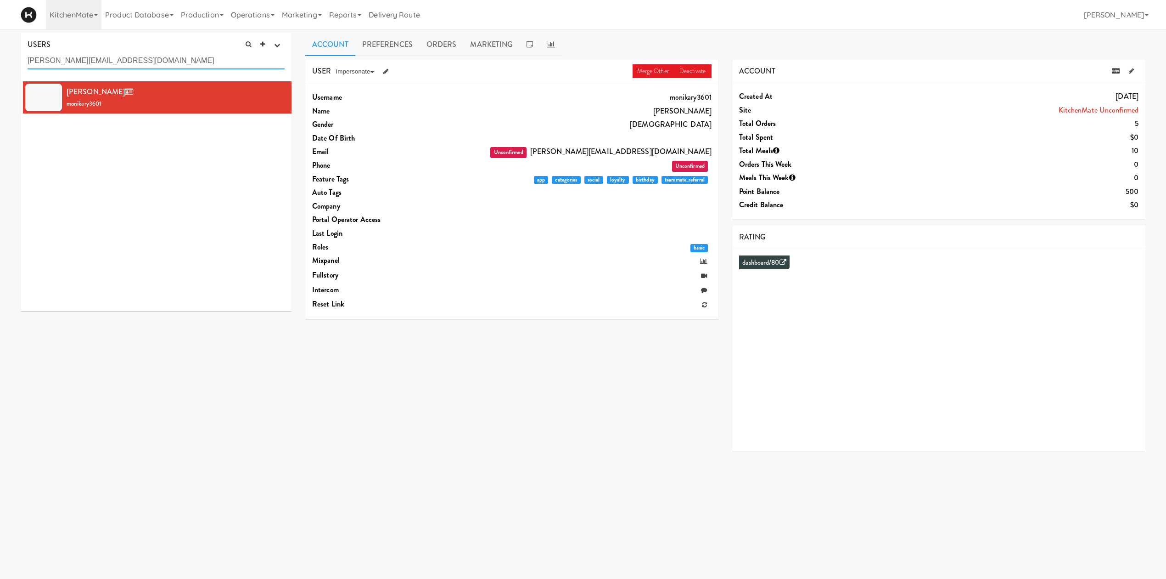
click at [174, 64] on input "[PERSON_NAME][EMAIL_ADDRESS][DOMAIN_NAME]" at bounding box center [156, 60] width 257 height 17
paste input "marijanjgalic"
type input "[EMAIL_ADDRESS][DOMAIN_NAME]"
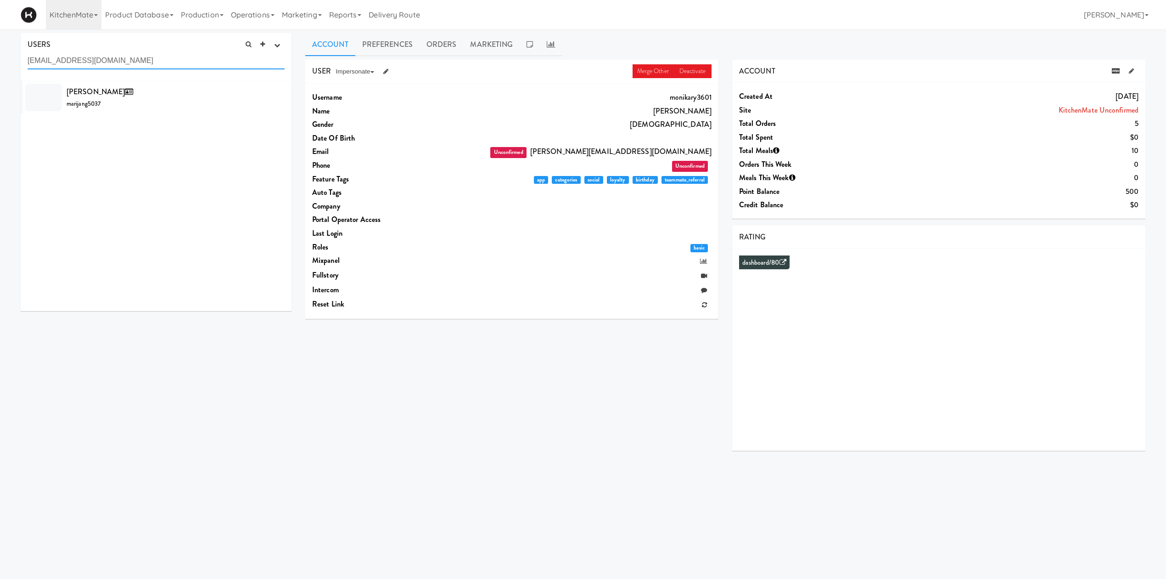
click at [122, 60] on input "[EMAIL_ADDRESS][DOMAIN_NAME]" at bounding box center [156, 60] width 257 height 17
click at [174, 104] on div "[PERSON_NAME] marijang5037" at bounding box center [176, 97] width 218 height 25
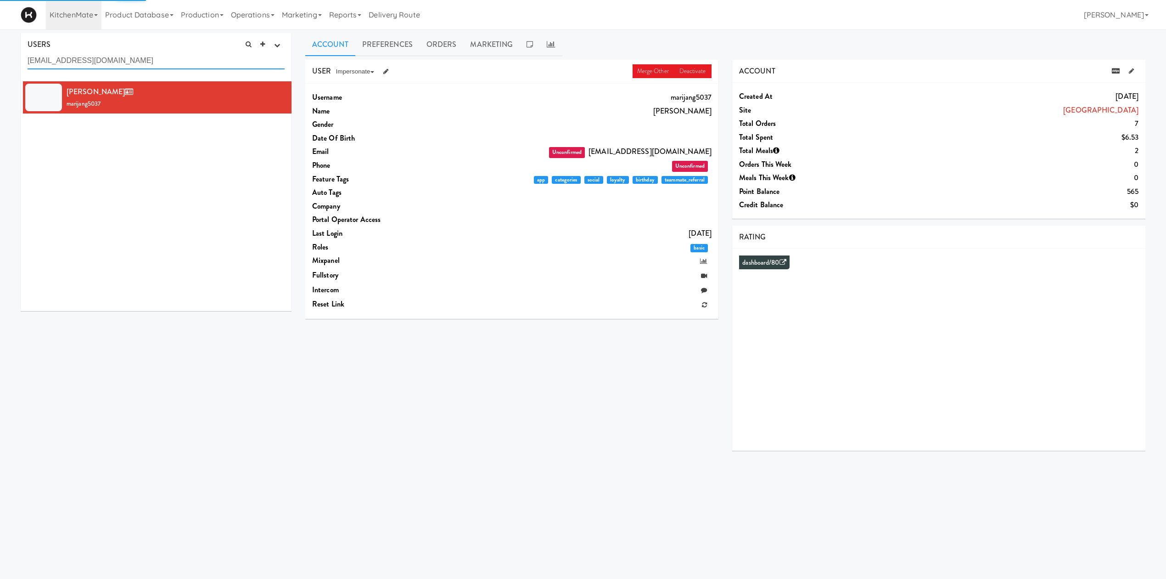
click at [132, 62] on input "[EMAIL_ADDRESS][DOMAIN_NAME]" at bounding box center [156, 60] width 257 height 17
click at [1102, 72] on icon at bounding box center [1116, 71] width 8 height 6
click at [375, 44] on link "Preferences" at bounding box center [387, 44] width 64 height 23
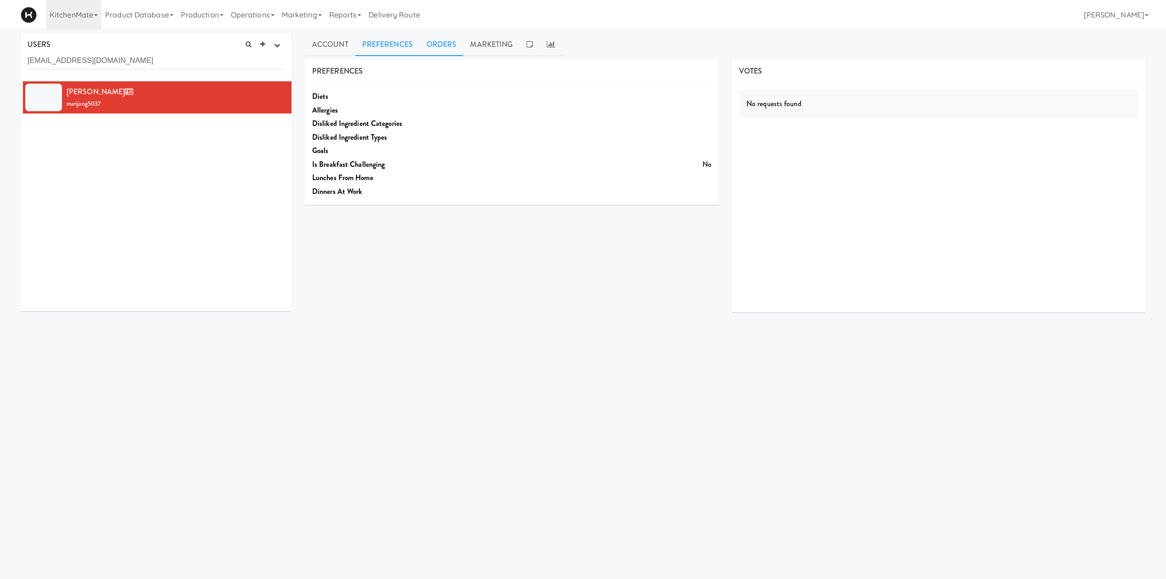
click at [449, 53] on link "Orders" at bounding box center [442, 44] width 44 height 23
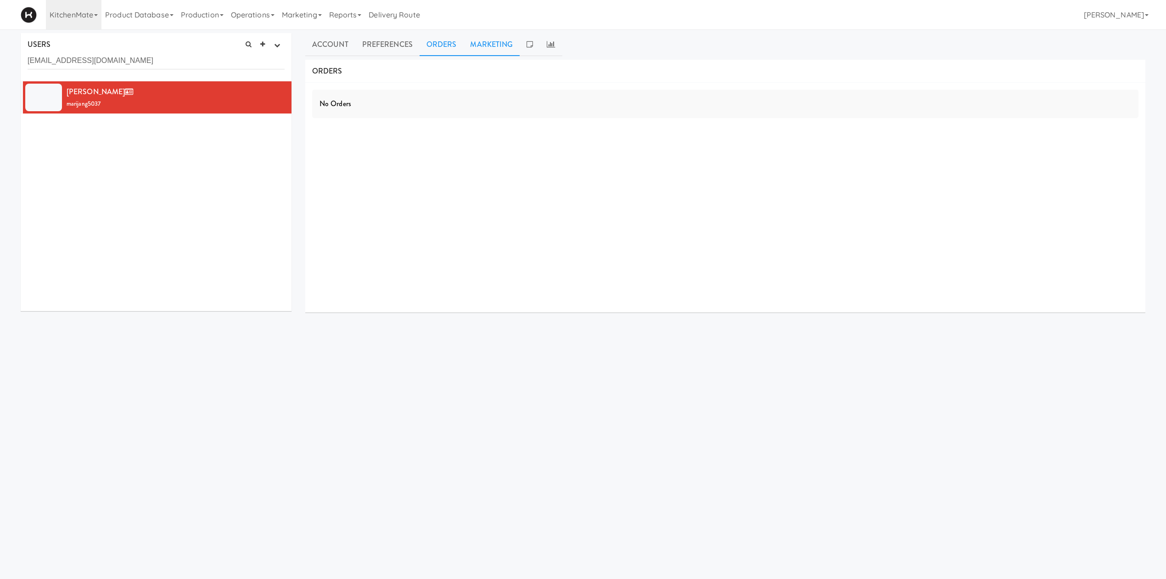
click at [495, 48] on link "Marketing" at bounding box center [491, 44] width 56 height 23
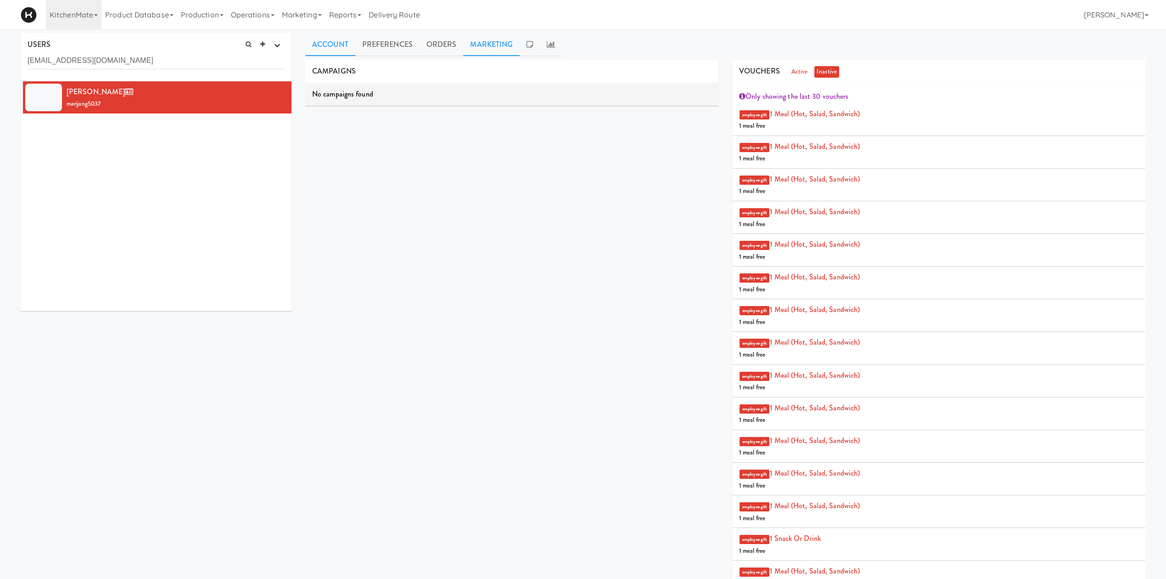
click at [321, 51] on link "Account" at bounding box center [330, 44] width 50 height 23
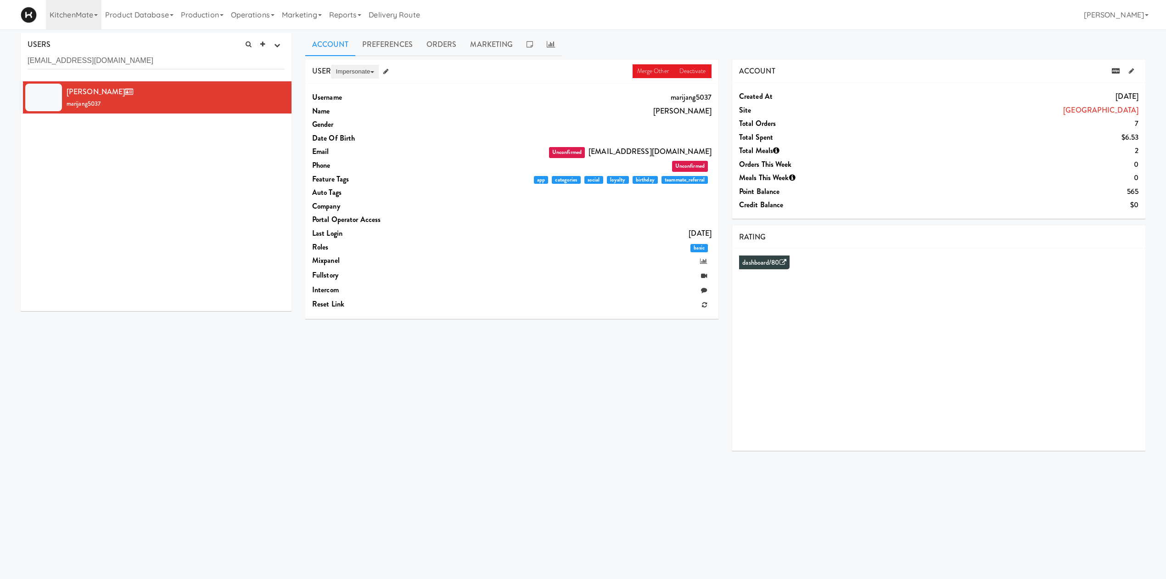
click at [352, 66] on button "Impersonate" at bounding box center [354, 72] width 47 height 14
click at [369, 93] on link "on App" at bounding box center [369, 89] width 77 height 17
click at [201, 69] on div "USERS active Ordered this week Didn't order this week 1 this week 2 this week 3…" at bounding box center [156, 57] width 271 height 48
click at [193, 106] on div "[PERSON_NAME] marijang5037" at bounding box center [176, 97] width 218 height 25
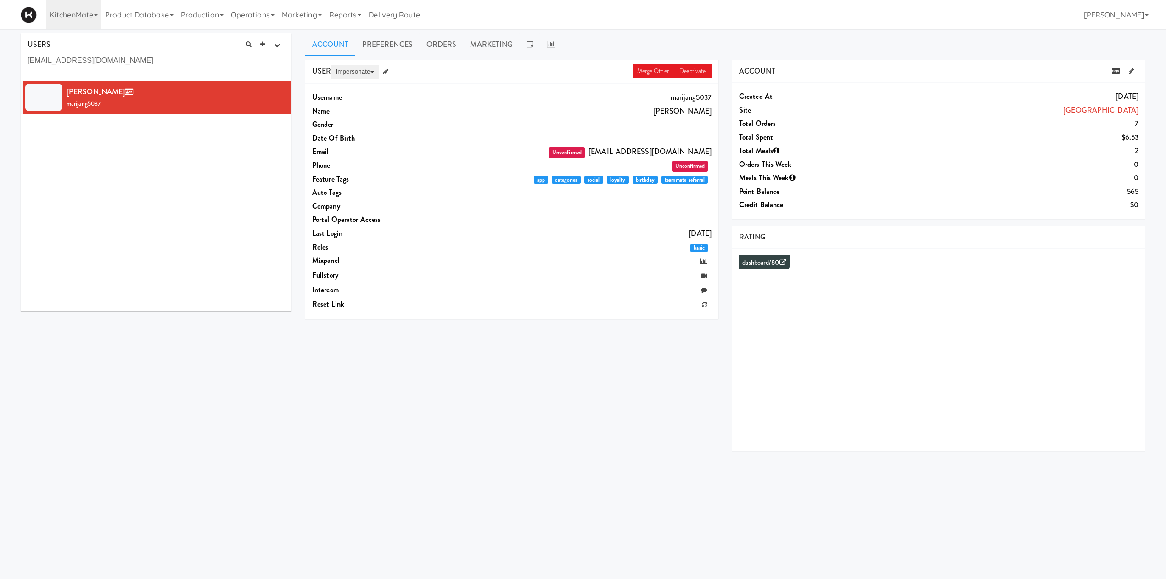
click at [371, 78] on button "Impersonate" at bounding box center [354, 72] width 47 height 14
click at [366, 93] on link "on App" at bounding box center [369, 89] width 77 height 17
click at [1102, 73] on icon at bounding box center [1131, 71] width 5 height 6
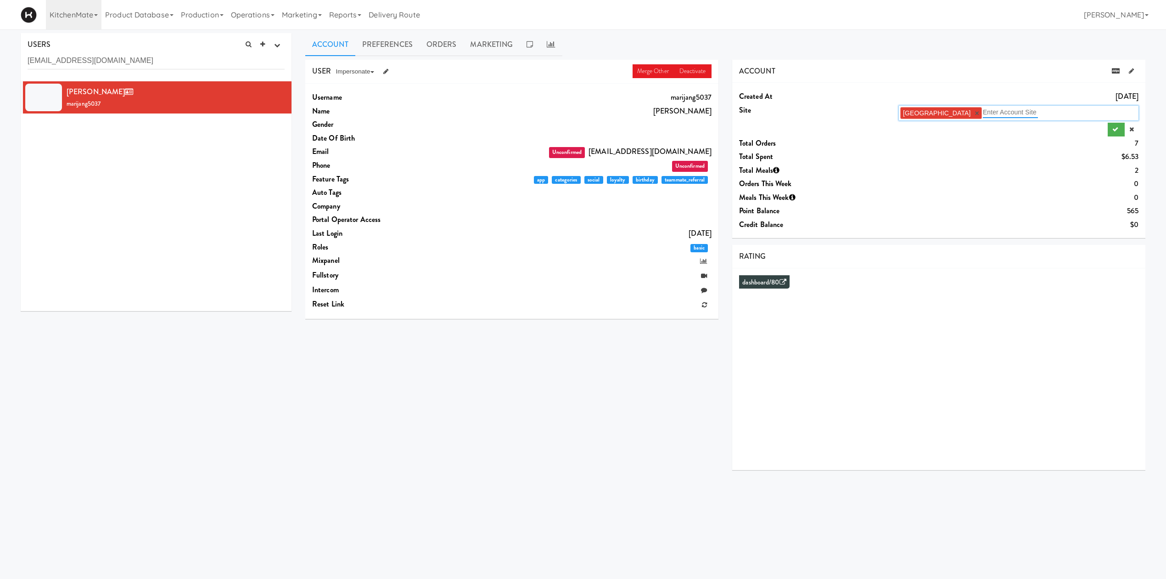
click at [1012, 110] on input "text" at bounding box center [1010, 112] width 55 height 12
type input "unco"
click at [1102, 127] on button "submit" at bounding box center [1116, 130] width 17 height 14
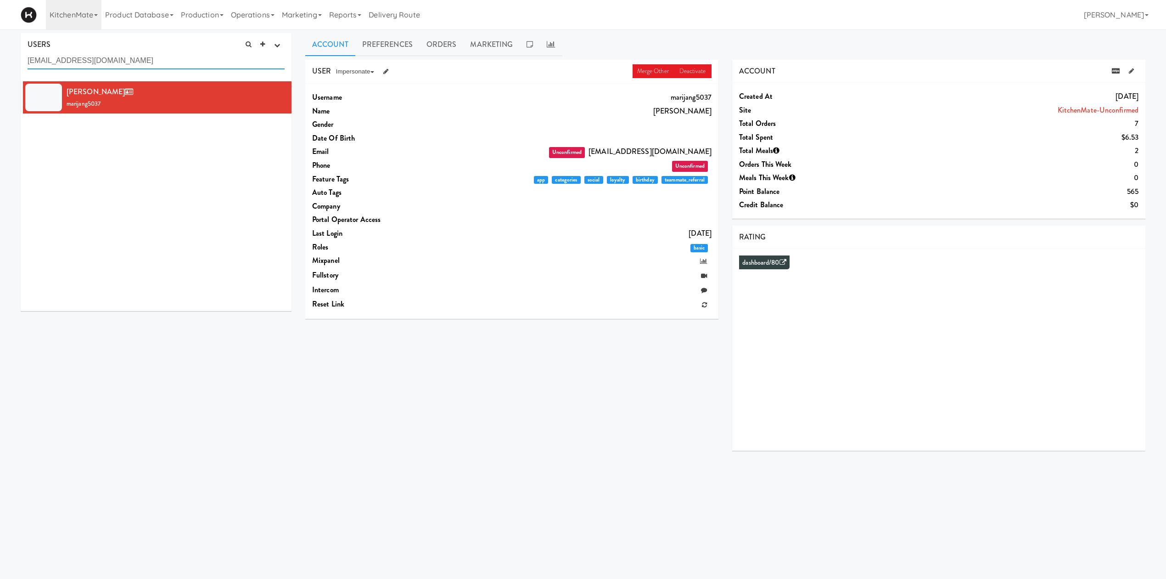
click at [187, 55] on input "[EMAIL_ADDRESS][DOMAIN_NAME]" at bounding box center [156, 60] width 257 height 17
click at [186, 55] on input "[EMAIL_ADDRESS][DOMAIN_NAME]" at bounding box center [156, 60] width 257 height 17
paste input "[PERSON_NAME] Bagar"
paste input "text"
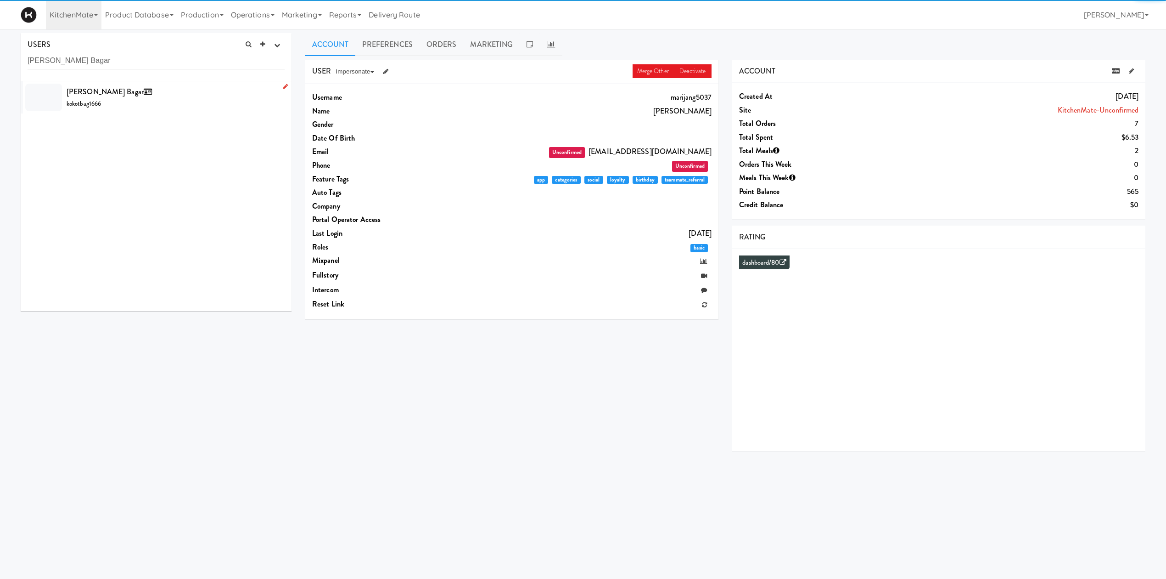
click at [179, 94] on div "[PERSON_NAME] Bagar kokotbag1666" at bounding box center [176, 97] width 218 height 25
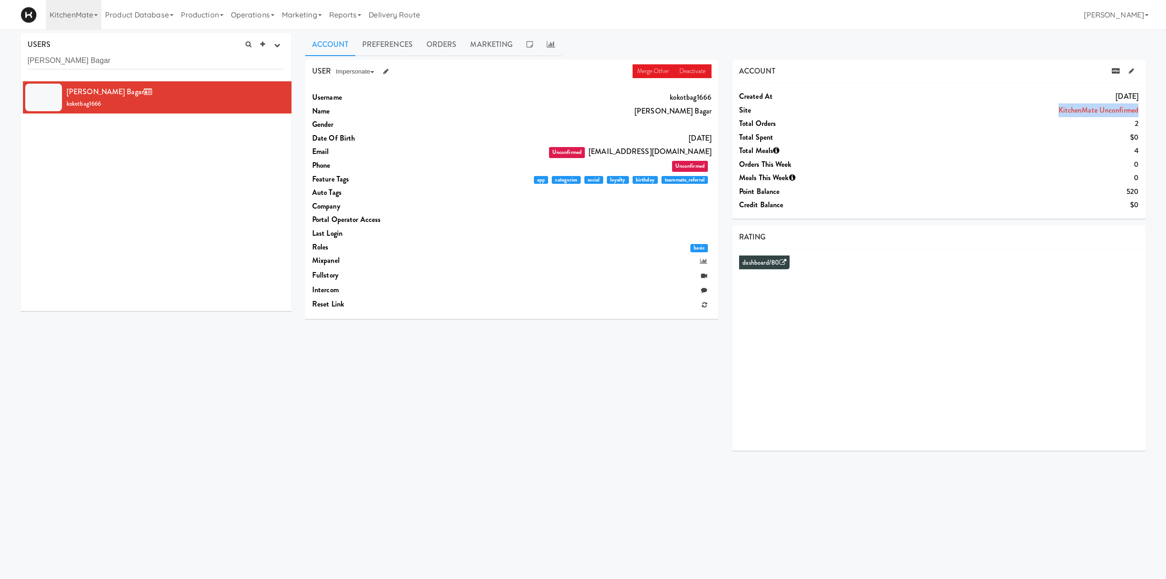
drag, startPoint x: 1030, startPoint y: 104, endPoint x: 1119, endPoint y: 110, distance: 89.3
click at [1102, 115] on div "KitchenMate Unconfirmed" at bounding box center [1019, 110] width 240 height 14
click at [1102, 67] on link at bounding box center [1116, 71] width 17 height 14
click at [1102, 70] on icon at bounding box center [1116, 71] width 8 height 6
click at [137, 58] on input "[PERSON_NAME] Bagar" at bounding box center [156, 60] width 257 height 17
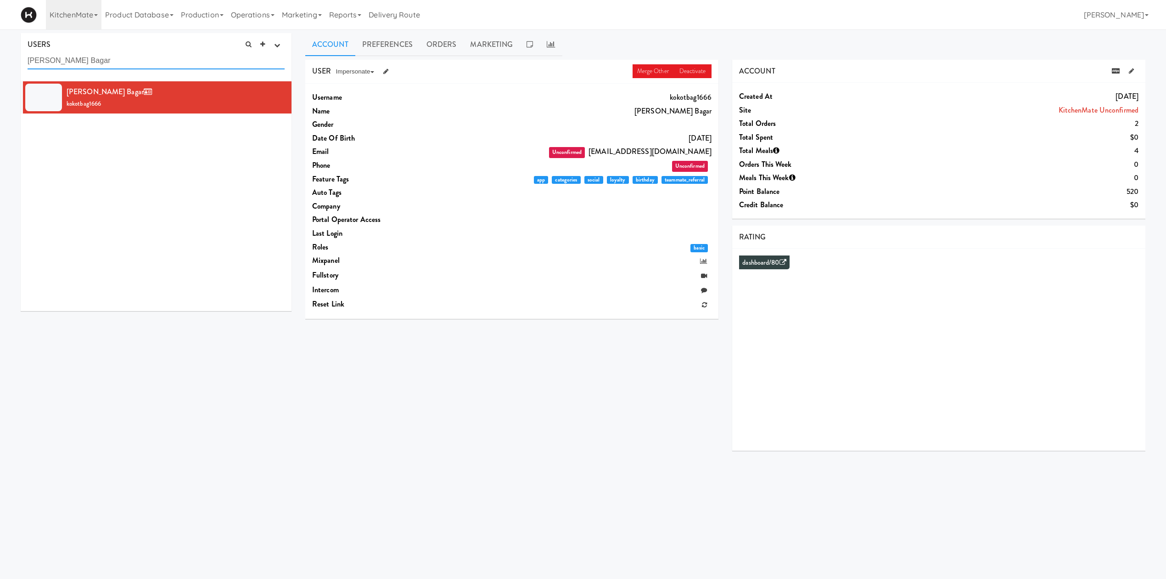
click at [137, 57] on input "[PERSON_NAME] Bagar" at bounding box center [156, 60] width 257 height 17
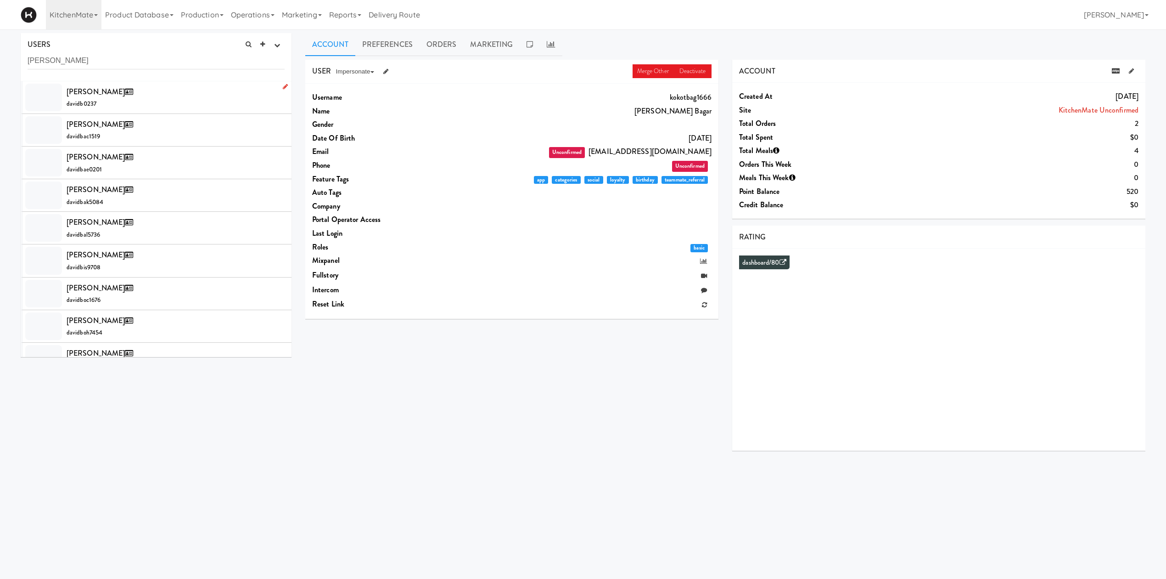
click at [170, 91] on div "[PERSON_NAME] davidb0237" at bounding box center [176, 97] width 218 height 25
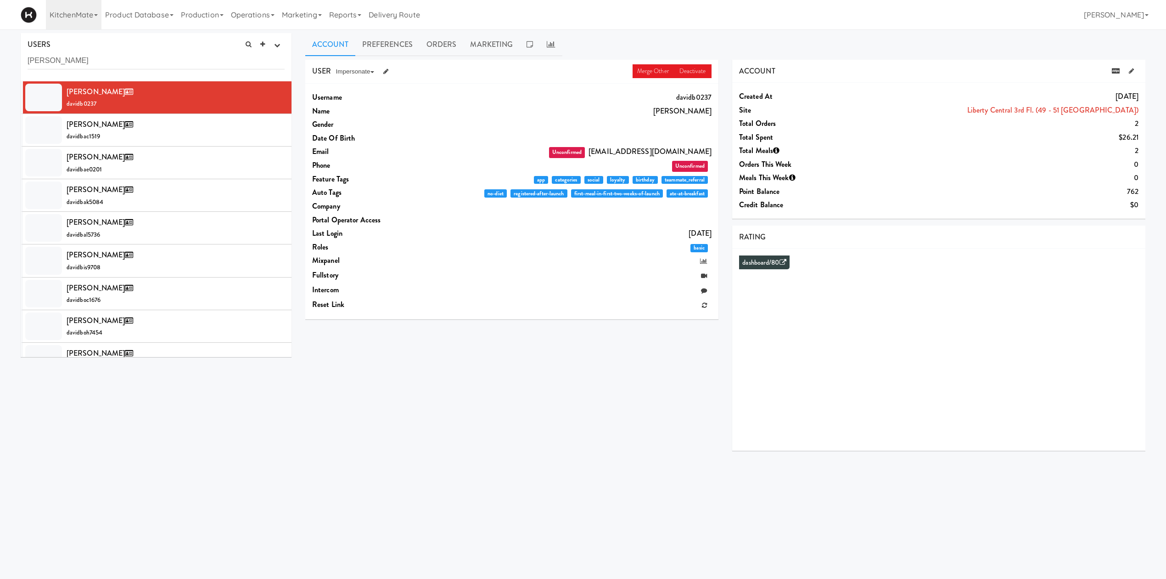
click at [145, 69] on div "USERS active Ordered this week Didn't order this week 1 this week 2 this week 3…" at bounding box center [156, 57] width 271 height 48
click at [145, 68] on input "[PERSON_NAME]" at bounding box center [156, 60] width 257 height 17
click at [145, 62] on input "[PERSON_NAME]" at bounding box center [156, 60] width 257 height 17
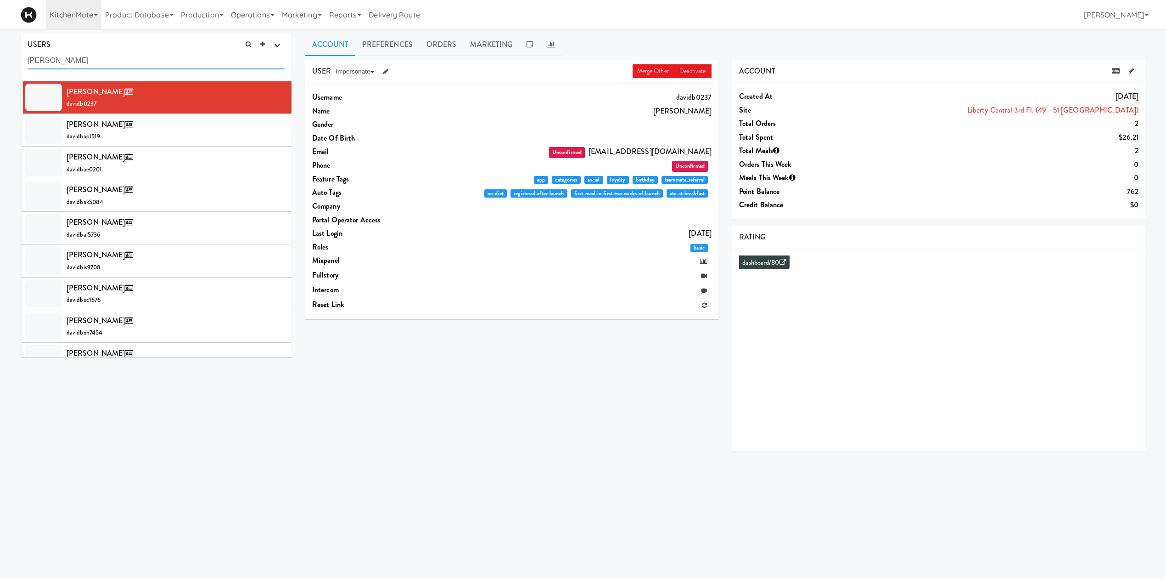
paste input "Monikary3601"
type input "Monikary3601"
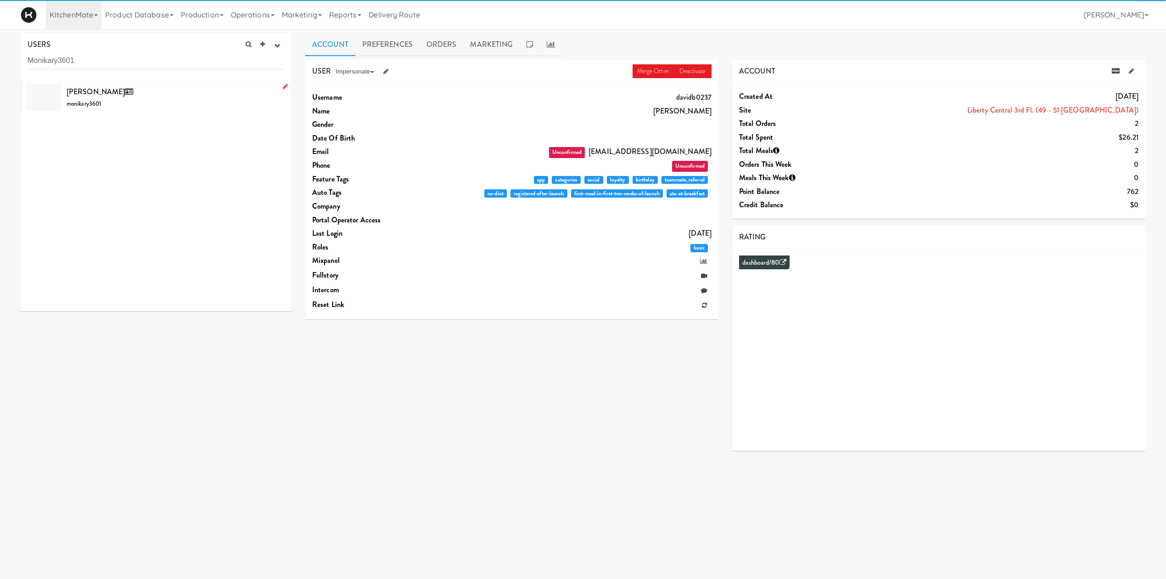
click at [152, 108] on div "[PERSON_NAME] monikary3601" at bounding box center [176, 97] width 218 height 25
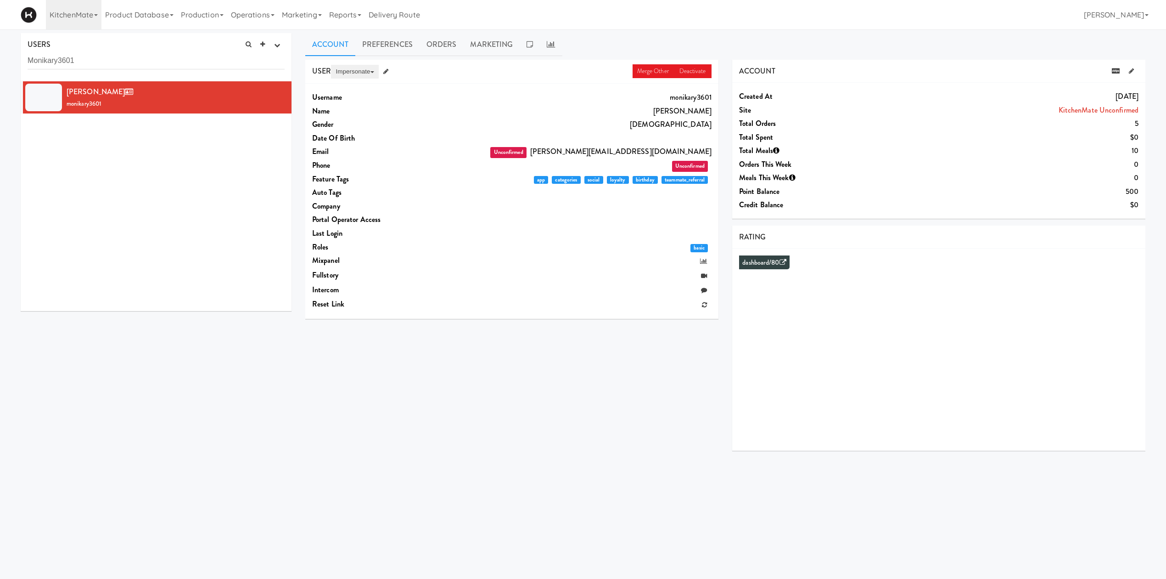
click at [361, 69] on button "Impersonate" at bounding box center [354, 72] width 47 height 14
click at [375, 89] on link "on App" at bounding box center [369, 89] width 77 height 17
